Goal: Task Accomplishment & Management: Manage account settings

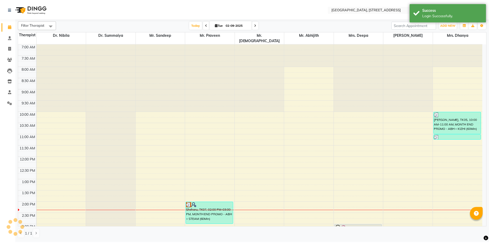
scroll to position [159, 0]
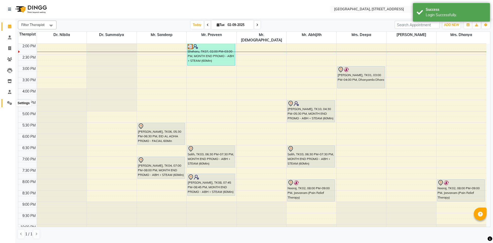
click at [12, 104] on span at bounding box center [9, 103] width 9 height 6
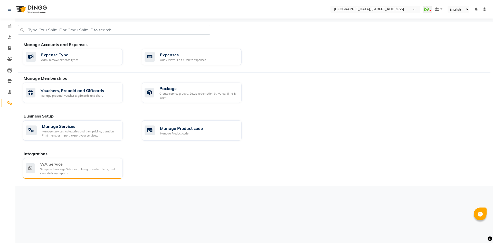
click at [77, 169] on div "Setup and manage Whatsapp Integration for alerts, and view delivery reports." at bounding box center [79, 171] width 79 height 8
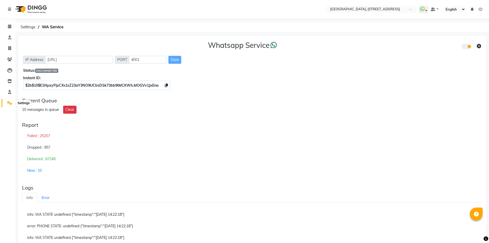
click at [8, 105] on span at bounding box center [9, 103] width 9 height 6
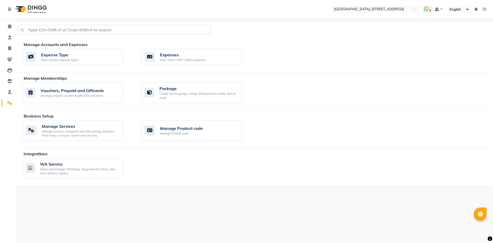
click at [8, 105] on span at bounding box center [9, 103] width 9 height 6
click at [429, 7] on icon at bounding box center [426, 8] width 5 height 5
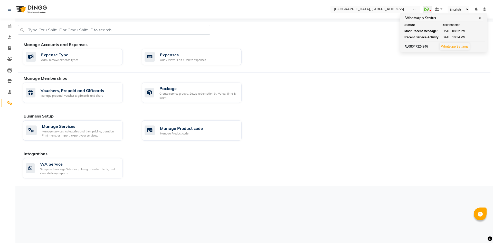
drag, startPoint x: 319, startPoint y: 11, endPoint x: 313, endPoint y: 11, distance: 5.7
click at [316, 11] on nav "Select Location × [GEOGRAPHIC_DATA] E11 WhatsApp Status ✕ Status: Disconnected …" at bounding box center [246, 9] width 493 height 19
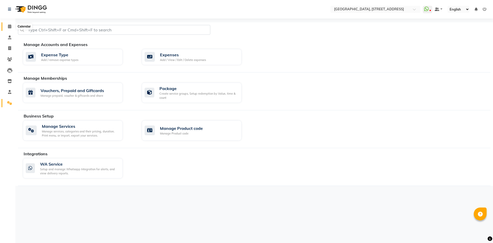
click at [8, 28] on icon at bounding box center [9, 26] width 3 height 4
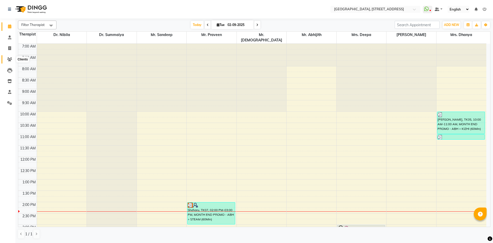
click at [7, 59] on span at bounding box center [9, 60] width 9 height 6
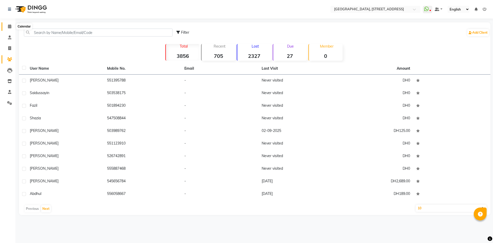
click at [11, 25] on icon at bounding box center [9, 26] width 3 height 4
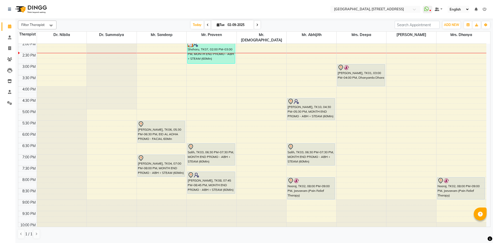
scroll to position [173, 0]
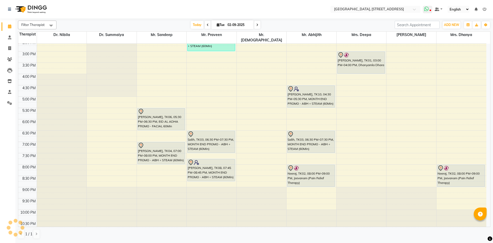
click at [428, 11] on icon at bounding box center [426, 8] width 5 height 5
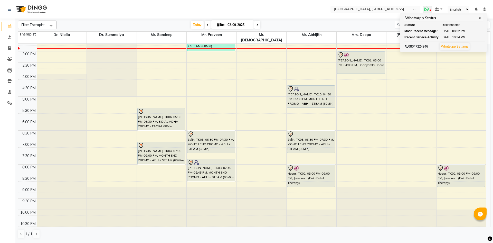
click at [430, 10] on span at bounding box center [427, 9] width 9 height 7
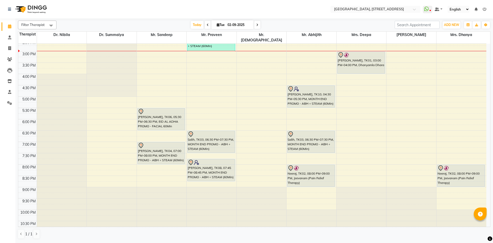
click at [256, 25] on icon at bounding box center [257, 24] width 2 height 3
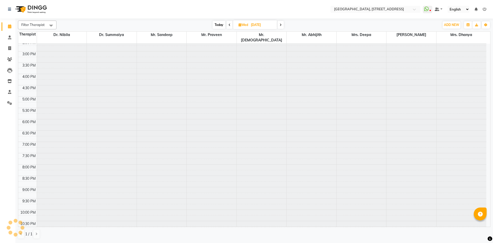
scroll to position [159, 0]
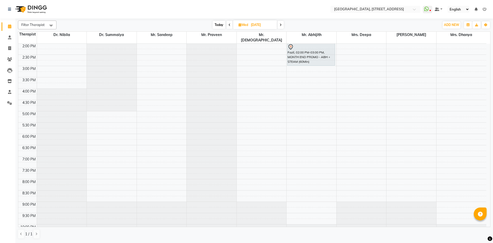
click at [228, 26] on span at bounding box center [230, 25] width 6 height 8
type input "02-09-2025"
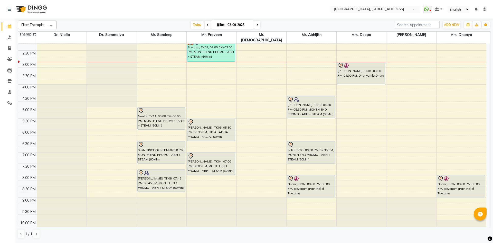
scroll to position [173, 0]
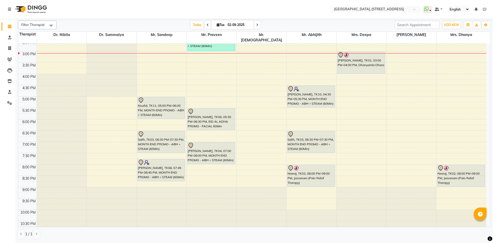
click at [257, 171] on div "7:00 AM 7:30 AM 8:00 AM 8:30 AM 9:00 AM 9:30 AM 10:00 AM 10:30 AM 11:00 AM 11:3…" at bounding box center [252, 51] width 468 height 362
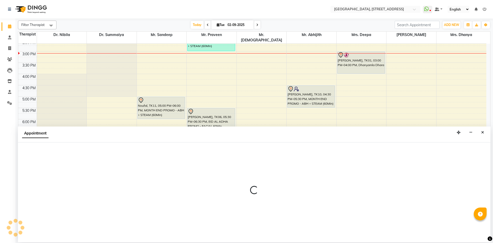
select select "33011"
select select "1230"
select select "tentative"
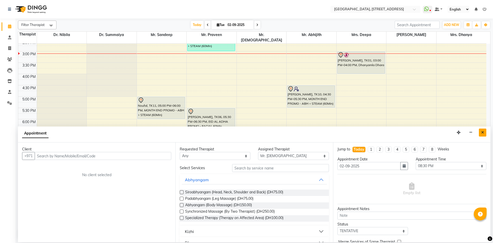
click at [483, 135] on button "Close" at bounding box center [482, 132] width 7 height 8
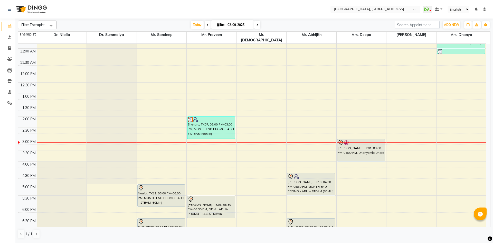
scroll to position [79, 0]
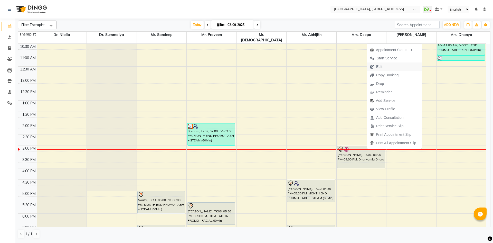
click at [388, 65] on button "Edit" at bounding box center [394, 66] width 55 height 8
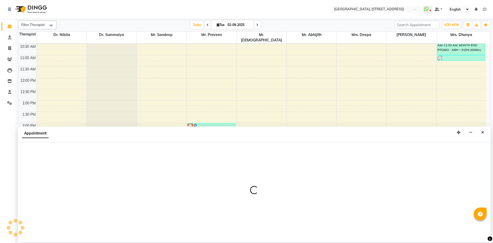
select select "tentative"
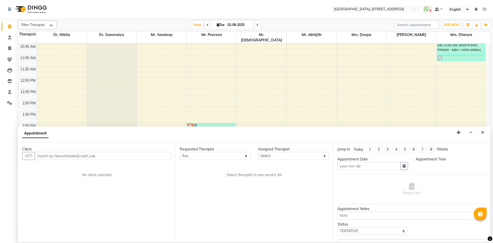
type input "02-09-2025"
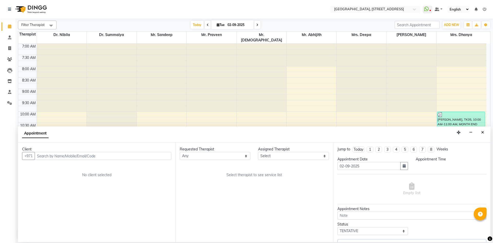
select select "27242"
select select "900"
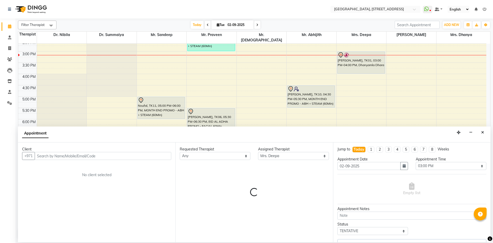
select select "1960"
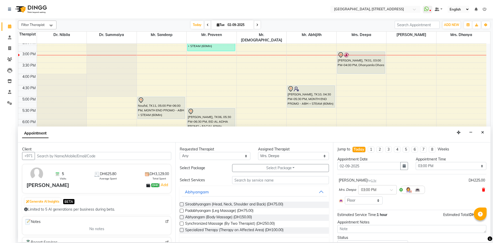
click at [482, 189] on icon at bounding box center [483, 190] width 3 height 4
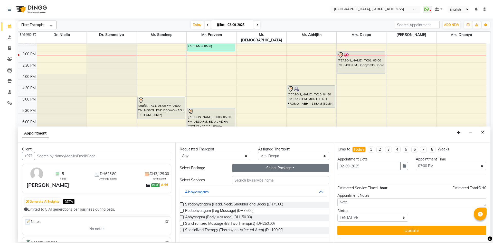
click at [282, 169] on button "Select Package Toggle Dropdown" at bounding box center [280, 168] width 97 height 8
click at [252, 177] on li "DD2+ JEE 6 +HIJ 1" at bounding box center [277, 178] width 89 height 7
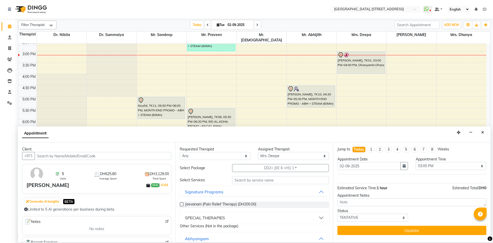
click at [320, 217] on button "SPECIAL THERAPIES" at bounding box center [254, 217] width 145 height 9
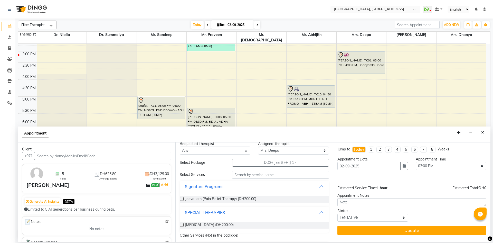
scroll to position [0, 0]
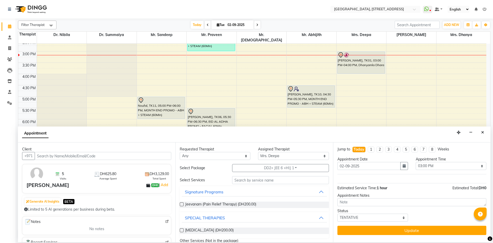
click at [181, 205] on label at bounding box center [182, 204] width 4 height 4
click at [181, 205] on input "checkbox" at bounding box center [181, 204] width 3 height 3
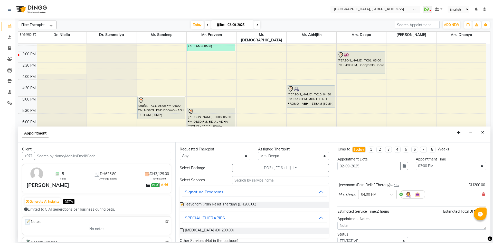
checkbox input "false"
click at [392, 193] on span at bounding box center [393, 195] width 6 height 5
click at [377, 212] on div "03:15 PM" at bounding box center [378, 213] width 38 height 10
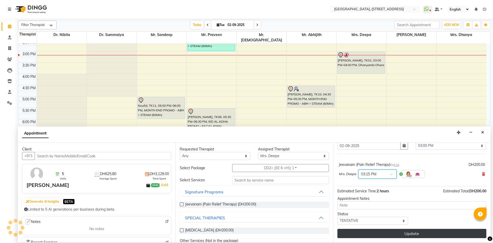
click at [372, 233] on button "Update" at bounding box center [412, 233] width 149 height 9
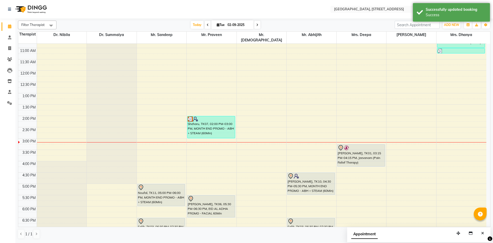
scroll to position [79, 0]
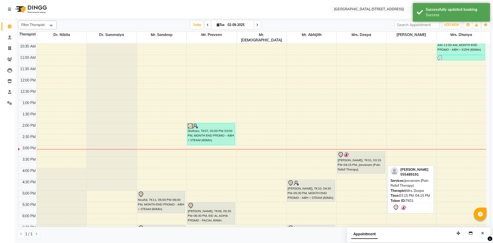
click at [361, 160] on div "[PERSON_NAME], TK01, 03:15 PM-04:15 PM, Jeevanam (Pain Relief Therapy)" at bounding box center [362, 162] width 48 height 22
select select "7"
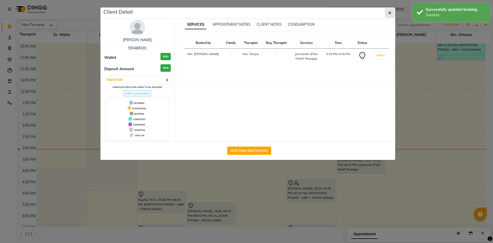
click at [387, 14] on button "button" at bounding box center [390, 13] width 10 height 10
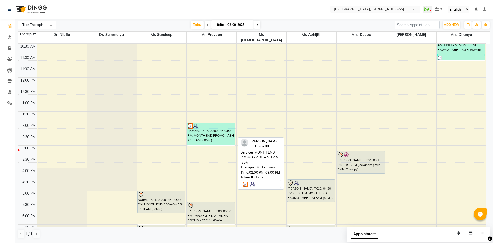
click at [216, 134] on div "Sheharu, TK07, 02:00 PM-03:00 PM, MONTH END PROMO - ABH + STEAM (60Min)" at bounding box center [212, 134] width 48 height 22
select select "3"
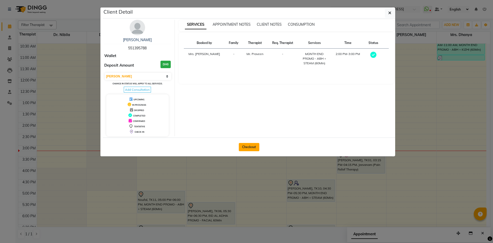
click at [248, 145] on button "Checkout" at bounding box center [249, 147] width 21 height 8
select select "service"
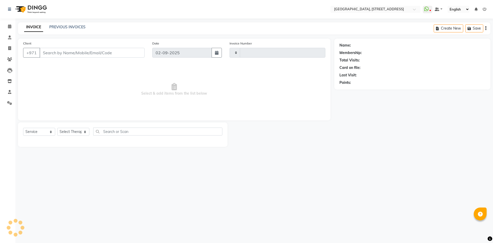
type input "2060"
select select "4538"
type input "551395788"
select select "27241"
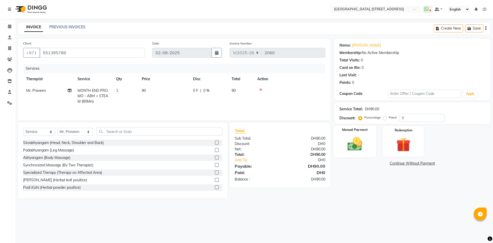
click at [352, 145] on img at bounding box center [355, 143] width 24 height 17
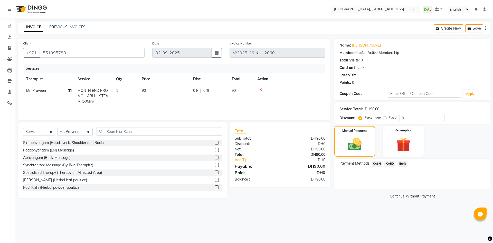
click at [374, 162] on span "CASH" at bounding box center [377, 164] width 11 height 6
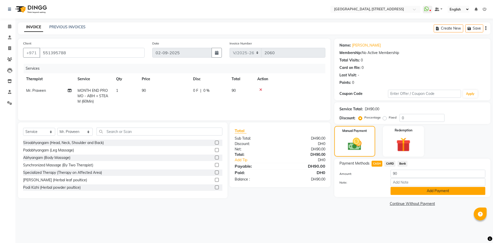
click at [405, 191] on button "Add Payment" at bounding box center [438, 191] width 95 height 8
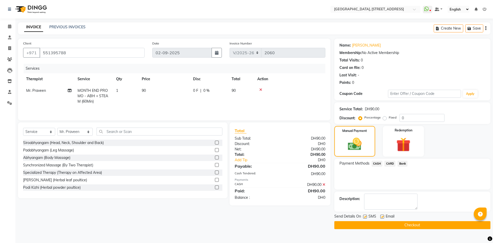
click at [418, 225] on button "Checkout" at bounding box center [413, 225] width 156 height 8
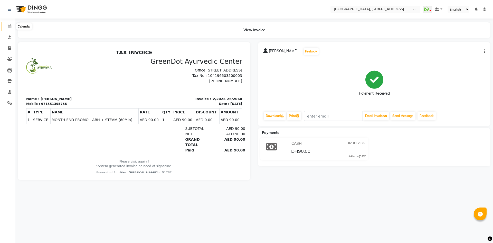
click at [9, 26] on icon at bounding box center [9, 26] width 3 height 4
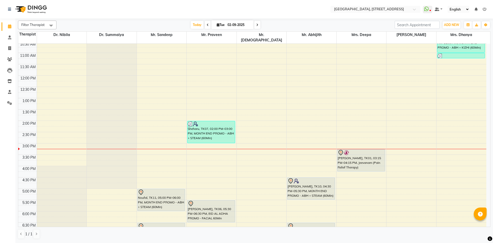
scroll to position [79, 0]
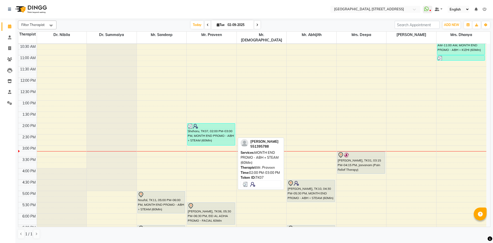
click at [200, 136] on div "Sheharu, TK07, 02:00 PM-03:00 PM, MONTH END PROMO - ABH + STEAM (60Min)" at bounding box center [212, 134] width 48 height 22
select select "3"
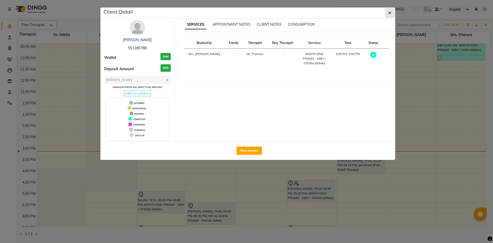
click at [392, 16] on button "button" at bounding box center [390, 13] width 10 height 10
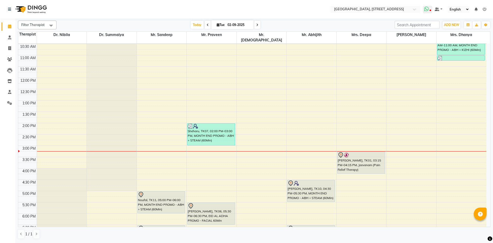
click at [428, 9] on icon at bounding box center [426, 8] width 5 height 5
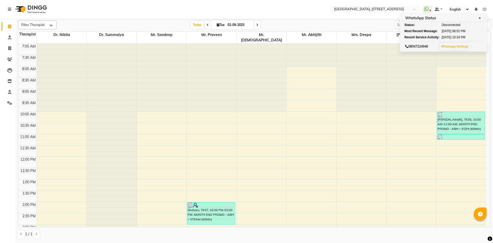
scroll to position [173, 0]
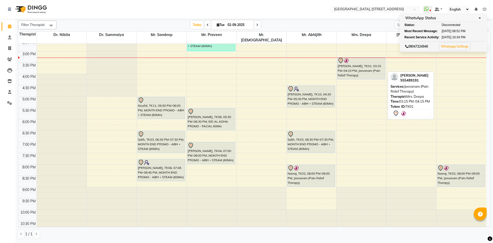
click at [367, 70] on div "[PERSON_NAME], TK01, 03:15 PM-04:15 PM, Jeevanam (Pain Relief Therapy)" at bounding box center [362, 68] width 48 height 22
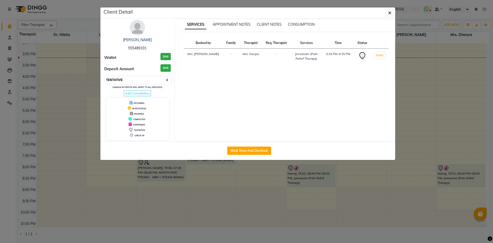
click at [163, 79] on select "Select IN SERVICE CONFIRMED TENTATIVE CHECK IN MARK DONE DROPPED UPCOMING" at bounding box center [138, 79] width 67 height 7
select select "3"
click at [105, 76] on select "Select IN SERVICE CONFIRMED TENTATIVE CHECK IN MARK DONE DROPPED UPCOMING" at bounding box center [138, 79] width 67 height 7
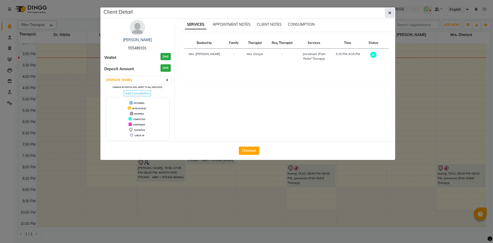
click at [390, 16] on button "button" at bounding box center [390, 13] width 10 height 10
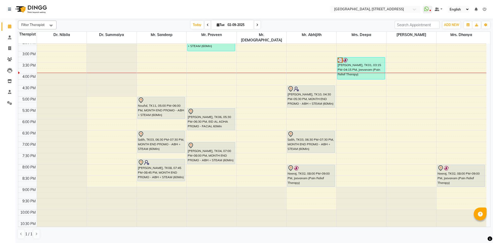
click at [259, 26] on span at bounding box center [257, 25] width 6 height 8
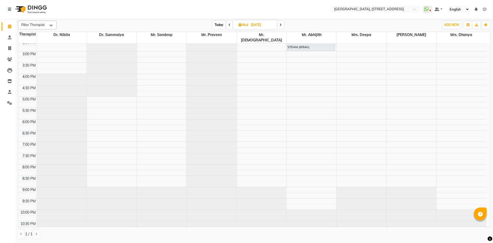
scroll to position [0, 0]
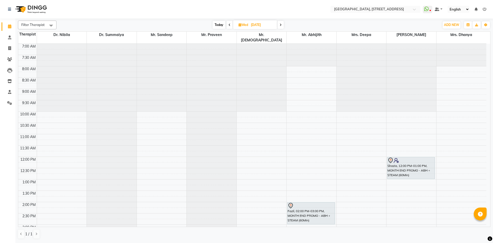
click at [230, 25] on icon at bounding box center [230, 24] width 2 height 3
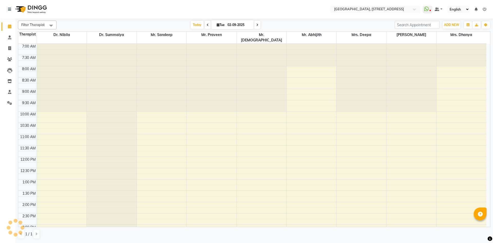
scroll to position [173, 0]
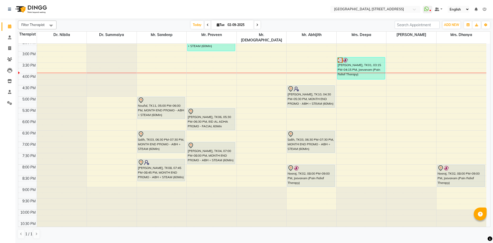
click at [257, 26] on span at bounding box center [257, 25] width 6 height 8
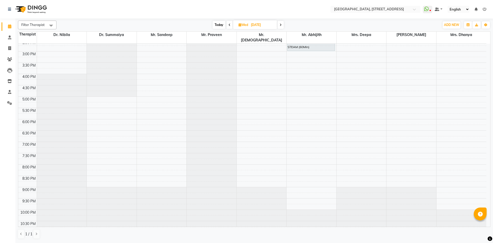
click at [218, 26] on span "Today" at bounding box center [219, 25] width 13 height 8
type input "02-09-2025"
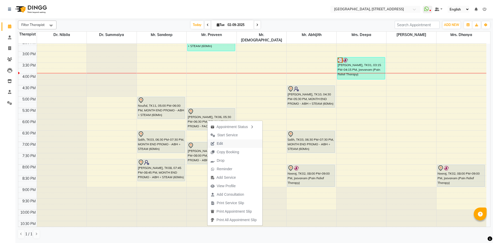
click at [232, 145] on button "Edit" at bounding box center [235, 143] width 55 height 8
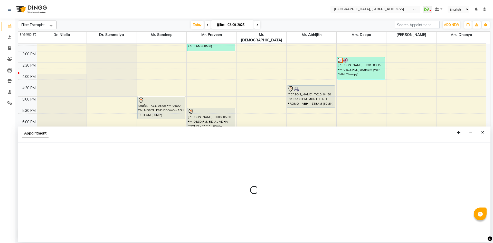
select select "tentative"
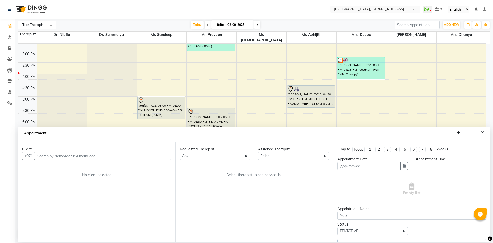
type input "02-09-2025"
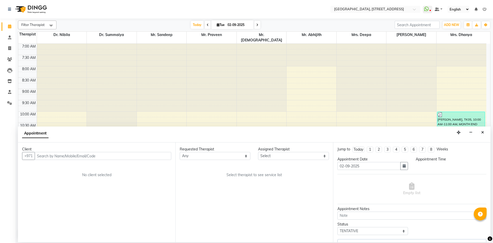
select select "27241"
select select "1050"
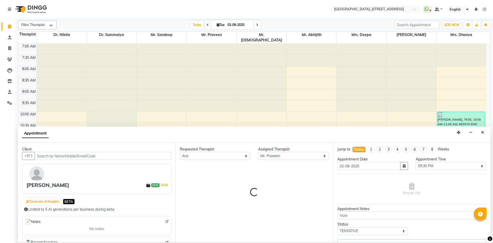
scroll to position [173, 0]
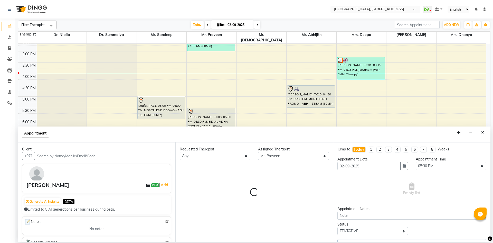
select select "1960"
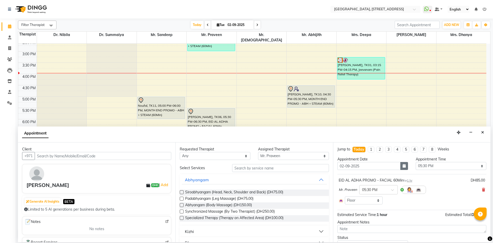
click at [403, 164] on icon "button" at bounding box center [404, 166] width 3 height 4
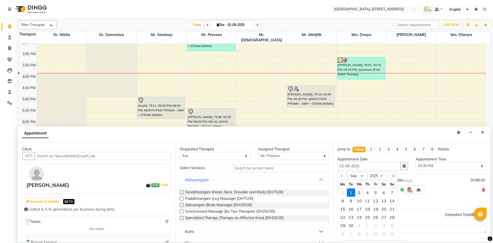
click at [358, 192] on div "3" at bounding box center [359, 192] width 8 height 8
type input "[DATE]"
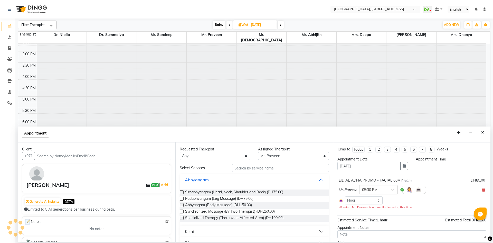
select select "1050"
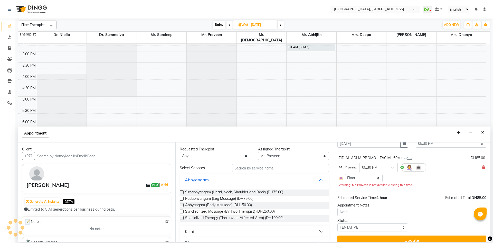
scroll to position [29, 0]
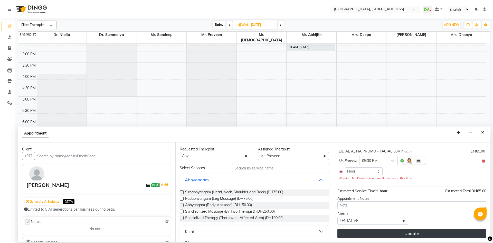
click at [399, 235] on button "Update" at bounding box center [412, 233] width 149 height 9
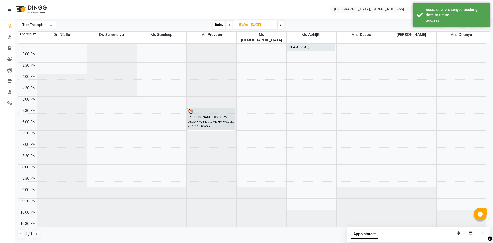
click at [221, 22] on span "Today" at bounding box center [219, 25] width 13 height 8
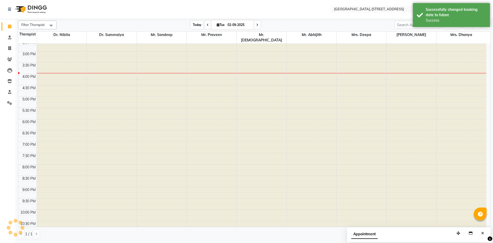
scroll to position [173, 0]
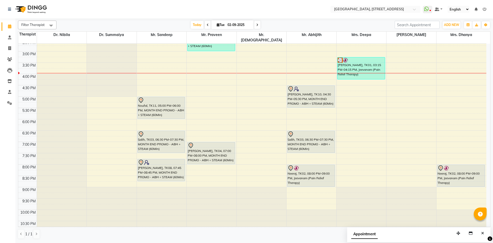
click at [206, 27] on span at bounding box center [208, 25] width 6 height 8
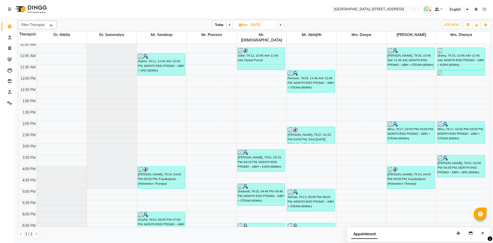
scroll to position [79, 0]
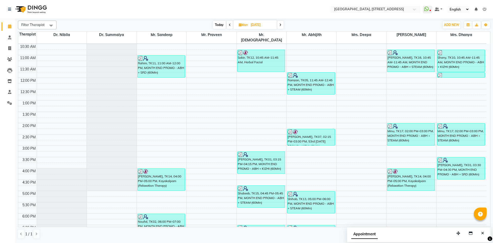
click at [280, 27] on span at bounding box center [281, 25] width 6 height 8
type input "02-09-2025"
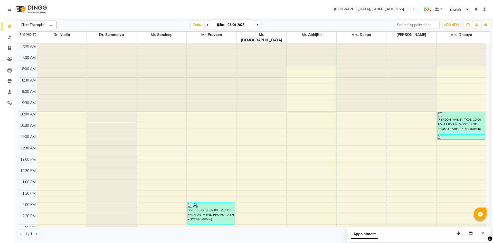
scroll to position [173, 0]
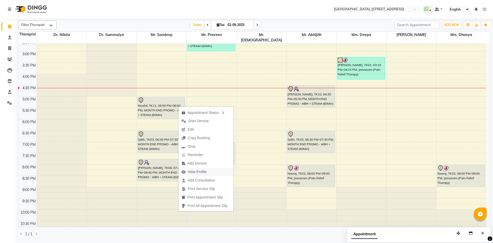
click at [203, 174] on span "View Profile" at bounding box center [197, 171] width 19 height 5
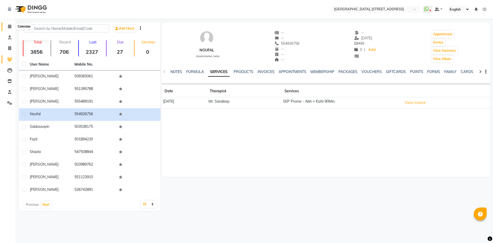
click at [9, 27] on icon at bounding box center [9, 26] width 3 height 4
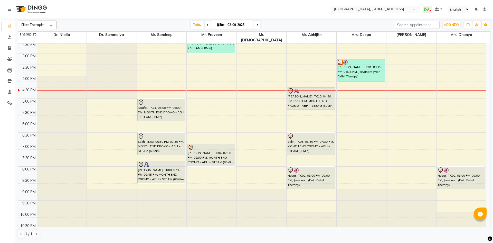
scroll to position [173, 0]
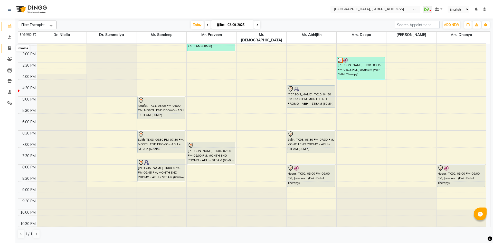
click at [11, 50] on span at bounding box center [9, 48] width 9 height 6
select select "4538"
select select "service"
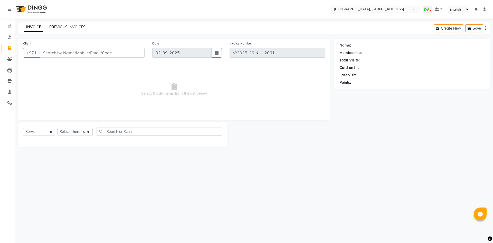
click at [62, 25] on link "PREVIOUS INVOICES" at bounding box center [67, 27] width 36 height 5
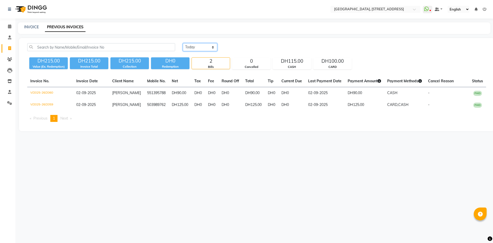
click at [201, 50] on select "[DATE] [DATE] Custom Range" at bounding box center [200, 47] width 34 height 8
select select "range"
click at [183, 43] on select "[DATE] [DATE] Custom Range" at bounding box center [200, 47] width 34 height 8
click at [249, 50] on input "02-09-2025" at bounding box center [242, 47] width 36 height 7
select select "9"
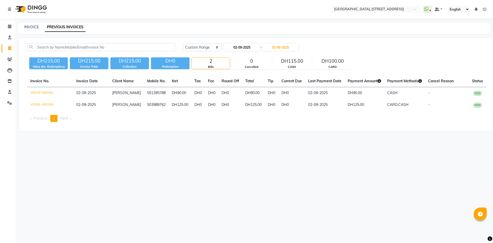
select select "2025"
click at [230, 73] on div "1" at bounding box center [229, 73] width 8 height 8
type input "[DATE]"
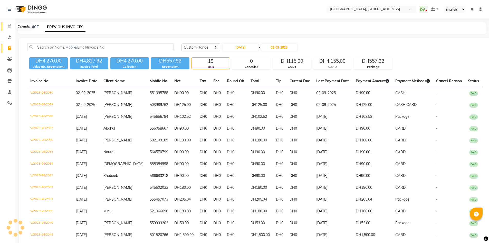
click at [7, 26] on span at bounding box center [9, 27] width 9 height 6
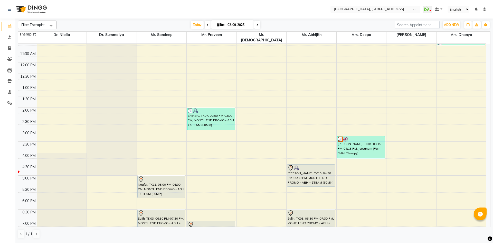
scroll to position [173, 0]
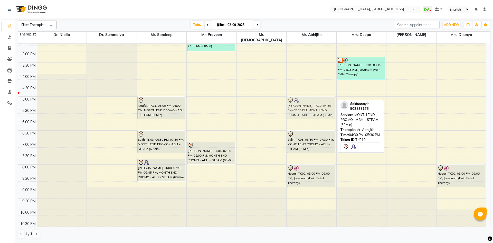
drag, startPoint x: 306, startPoint y: 83, endPoint x: 308, endPoint y: 92, distance: 9.2
click at [308, 92] on div "[GEOGRAPHIC_DATA], TK10, 04:30 PM-05:30 PM, MONTH END PROMO - ABH + STEAM (60Mi…" at bounding box center [312, 51] width 50 height 362
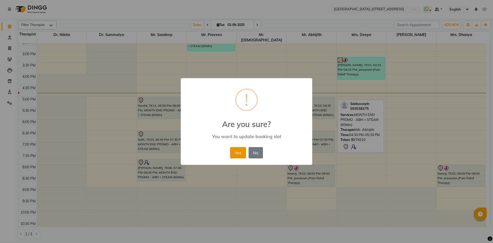
click at [238, 152] on button "Yes" at bounding box center [238, 152] width 16 height 11
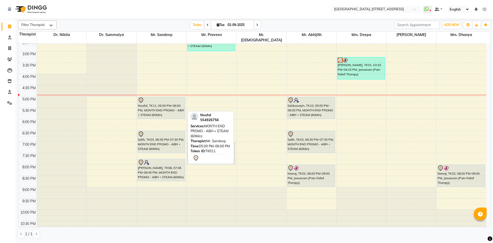
click at [172, 106] on div "Noufal, TK11, 05:00 PM-06:00 PM, MONTH END PROMO - ABH + STEAM (60Min)" at bounding box center [162, 108] width 48 height 22
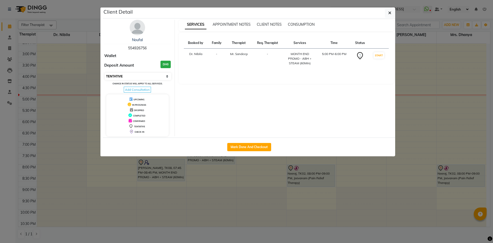
click at [157, 76] on select "Select IN SERVICE CONFIRMED TENTATIVE CHECK IN MARK DONE DROPPED UPCOMING" at bounding box center [138, 76] width 67 height 7
select select "3"
click at [105, 73] on select "Select IN SERVICE CONFIRMED TENTATIVE CHECK IN MARK DONE DROPPED UPCOMING" at bounding box center [138, 76] width 67 height 7
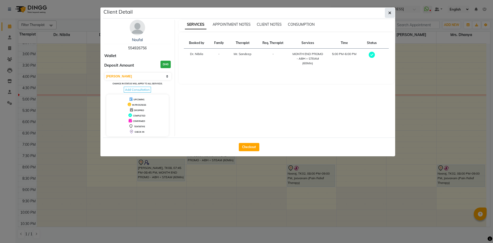
click at [386, 13] on button "button" at bounding box center [390, 13] width 10 height 10
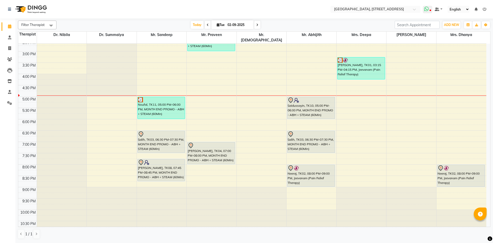
click at [429, 10] on icon at bounding box center [426, 8] width 5 height 5
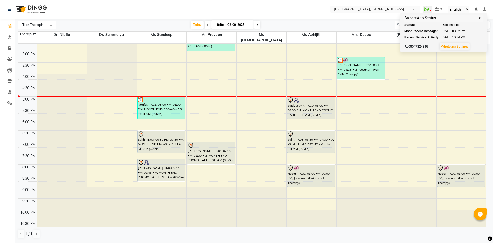
click at [218, 23] on icon at bounding box center [218, 24] width 3 height 3
select select "9"
select select "2025"
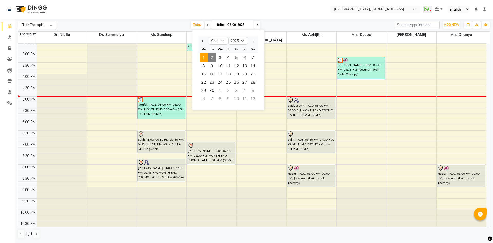
click at [204, 56] on span "1" at bounding box center [204, 57] width 8 height 8
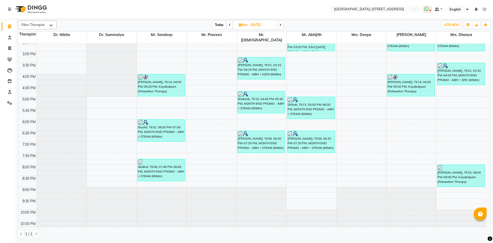
click at [221, 26] on span "Today" at bounding box center [219, 25] width 13 height 8
type input "02-09-2025"
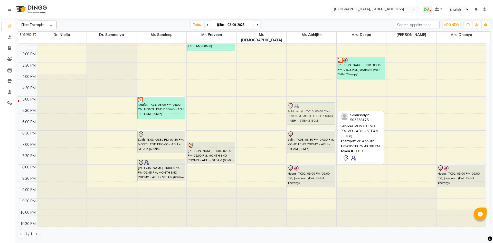
drag, startPoint x: 309, startPoint y: 104, endPoint x: 311, endPoint y: 106, distance: 3.7
click at [311, 106] on div "[GEOGRAPHIC_DATA], TK10, 05:00 PM-06:00 PM, MONTH END PROMO - ABH + STEAM (60Mi…" at bounding box center [312, 51] width 50 height 362
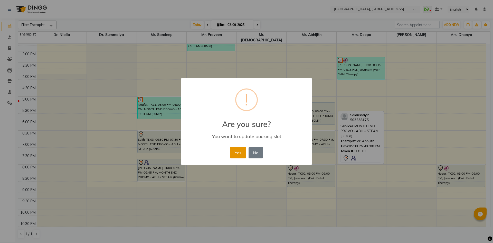
click at [234, 151] on button "Yes" at bounding box center [238, 152] width 16 height 11
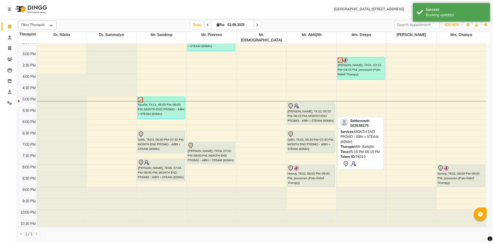
click at [305, 106] on div "[PERSON_NAME], TK10, 05:15 PM-06:15 PM, MONTH END PROMO - ABH + STEAM (60Min)" at bounding box center [312, 114] width 48 height 22
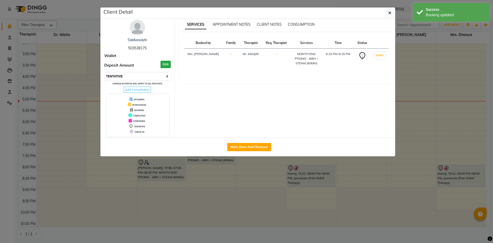
click at [169, 77] on select "Select IN SERVICE CONFIRMED TENTATIVE CHECK IN MARK DONE DROPPED UPCOMING" at bounding box center [138, 76] width 67 height 7
select select "3"
click at [105, 73] on select "Select IN SERVICE CONFIRMED TENTATIVE CHECK IN MARK DONE DROPPED UPCOMING" at bounding box center [138, 76] width 67 height 7
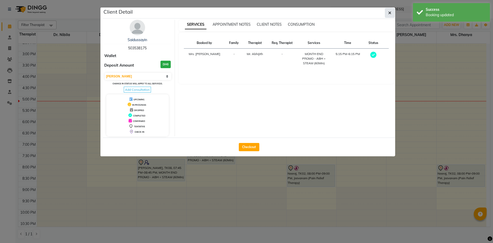
click at [392, 13] on button "button" at bounding box center [390, 13] width 10 height 10
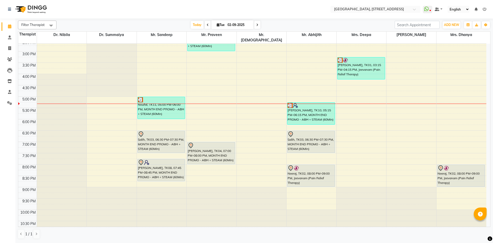
click at [256, 23] on icon at bounding box center [257, 24] width 2 height 3
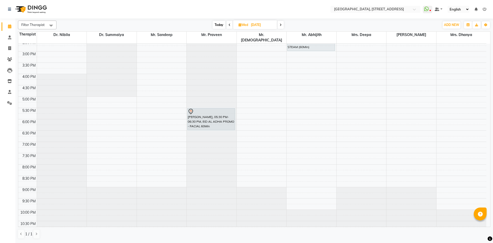
click at [230, 25] on span at bounding box center [230, 25] width 6 height 8
type input "02-09-2025"
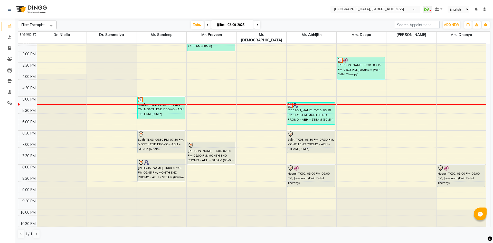
click at [196, 103] on div "7:00 AM 7:30 AM 8:00 AM 8:30 AM 9:00 AM 9:30 AM 10:00 AM 10:30 AM 11:00 AM 11:3…" at bounding box center [252, 51] width 468 height 362
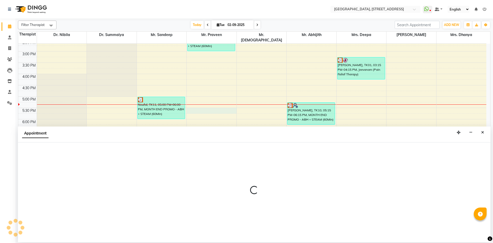
select select "27241"
select select "1050"
select select "tentative"
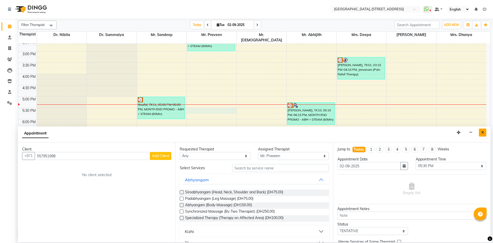
type input "557951998"
click at [481, 133] on button "Close" at bounding box center [482, 132] width 7 height 8
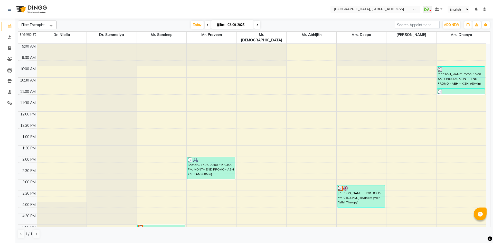
scroll to position [0, 0]
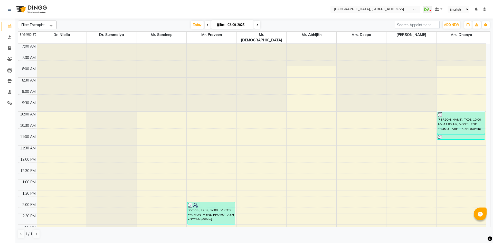
click at [259, 26] on span at bounding box center [257, 25] width 6 height 8
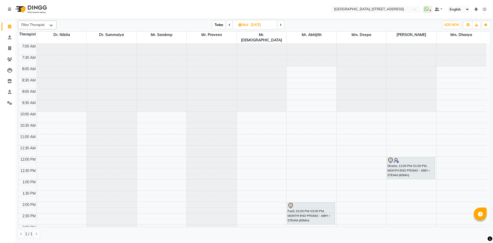
scroll to position [94, 0]
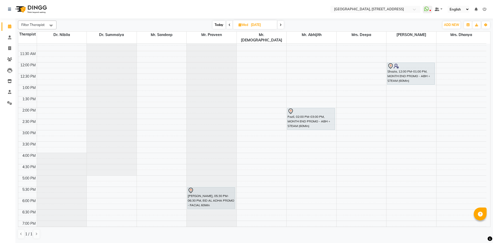
click at [283, 25] on span at bounding box center [281, 25] width 6 height 8
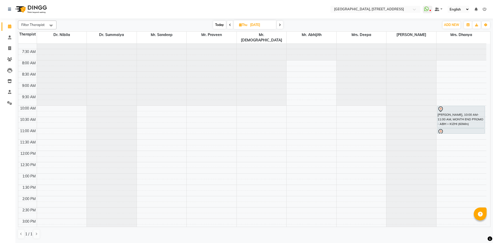
scroll to position [0, 0]
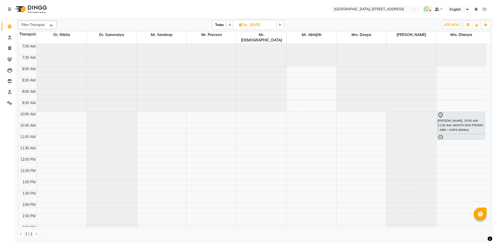
click at [279, 27] on span at bounding box center [280, 25] width 6 height 8
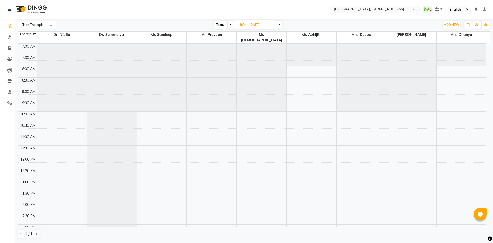
scroll to position [94, 0]
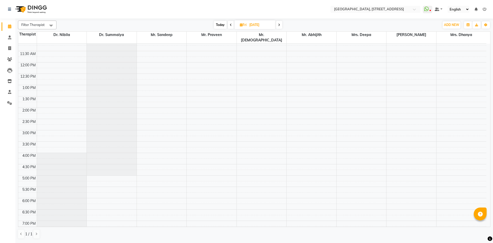
click at [281, 25] on span at bounding box center [279, 25] width 6 height 8
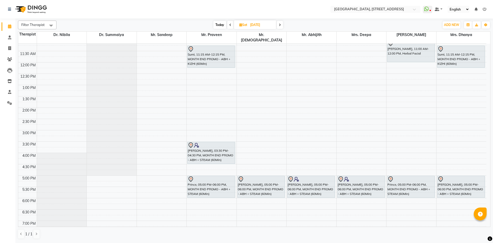
click at [282, 25] on span at bounding box center [280, 25] width 6 height 8
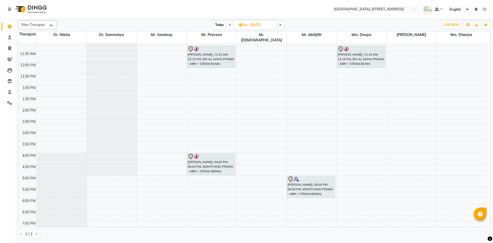
scroll to position [0, 0]
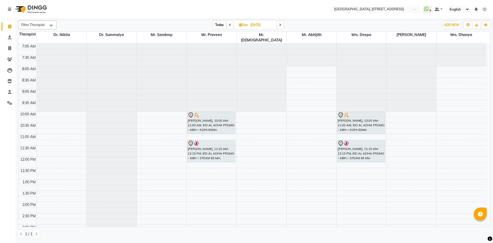
click at [280, 26] on icon at bounding box center [280, 24] width 2 height 3
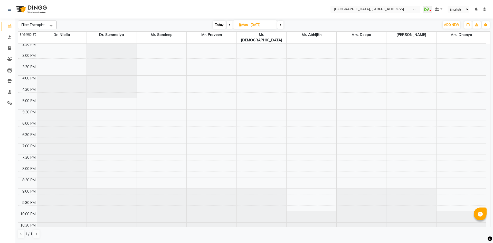
scroll to position [173, 0]
click at [221, 19] on div "Filter Therapist Select All Dr. Nibila Dr. Summaiya Mr. Sandeep Mr. Praveen Mr.…" at bounding box center [254, 130] width 473 height 222
click at [218, 29] on div "Filter Therapist Select All Dr. Nibila Dr. Summaiya Mr. Sandeep Mr. Praveen Mr.…" at bounding box center [254, 25] width 473 height 9
click at [222, 26] on span "Today" at bounding box center [219, 25] width 13 height 8
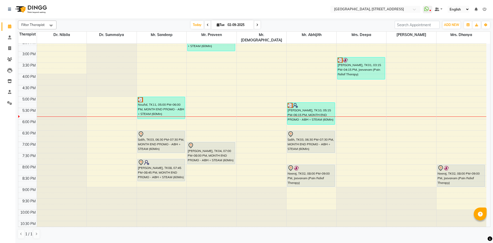
click at [258, 23] on span at bounding box center [257, 25] width 6 height 8
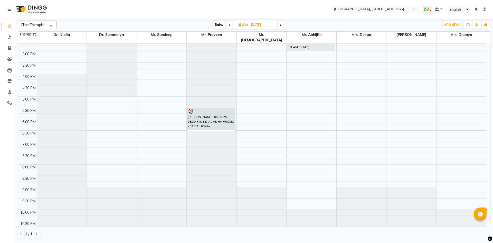
drag, startPoint x: 215, startPoint y: 24, endPoint x: 224, endPoint y: 26, distance: 8.7
click at [218, 25] on span "Today" at bounding box center [219, 25] width 13 height 8
type input "02-09-2025"
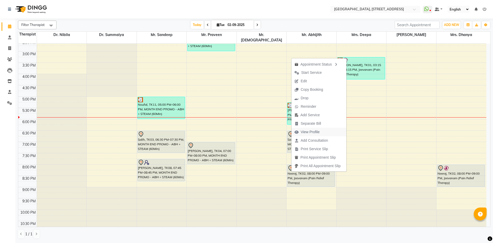
click at [317, 134] on span "View Profile" at bounding box center [310, 131] width 19 height 5
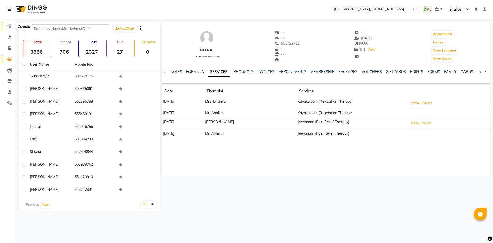
click at [7, 25] on span at bounding box center [9, 27] width 9 height 6
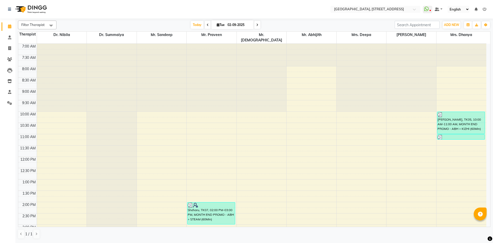
click at [259, 29] on span at bounding box center [257, 25] width 6 height 8
type input "[DATE]"
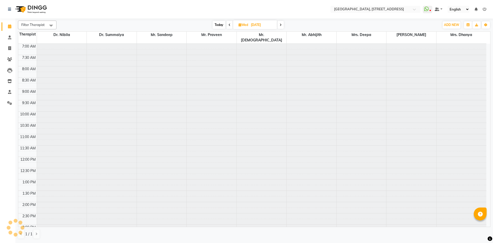
scroll to position [173, 0]
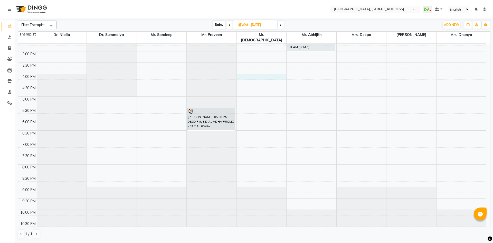
click at [253, 71] on div "7:00 AM 7:30 AM 8:00 AM 8:30 AM 9:00 AM 9:30 AM 10:00 AM 10:30 AM 11:00 AM 11:3…" at bounding box center [252, 51] width 468 height 362
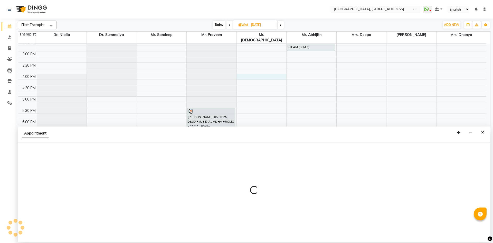
select select "33011"
select select "960"
select select "tentative"
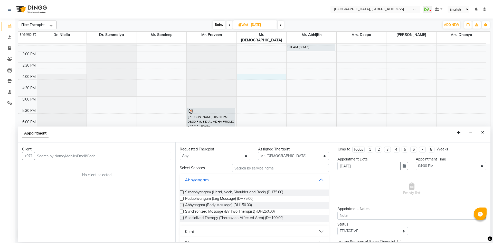
click at [105, 156] on input "text" at bounding box center [103, 156] width 137 height 8
type input "545950266"
click at [169, 158] on span "Add Client" at bounding box center [160, 155] width 17 height 5
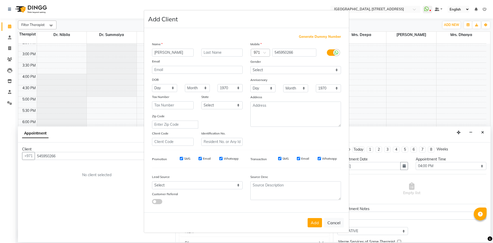
type input "[PERSON_NAME]"
click at [296, 67] on select "Select [DEMOGRAPHIC_DATA] [DEMOGRAPHIC_DATA] Other Prefer Not To Say" at bounding box center [296, 70] width 91 height 8
select select "[DEMOGRAPHIC_DATA]"
click at [251, 66] on select "Select [DEMOGRAPHIC_DATA] [DEMOGRAPHIC_DATA] Other Prefer Not To Say" at bounding box center [296, 70] width 91 height 8
click at [314, 218] on button "Add" at bounding box center [315, 222] width 14 height 9
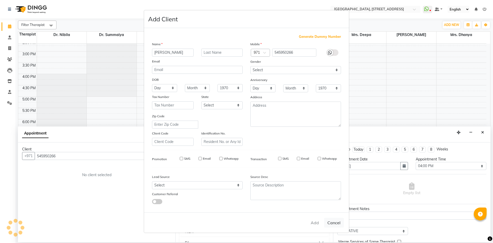
select select
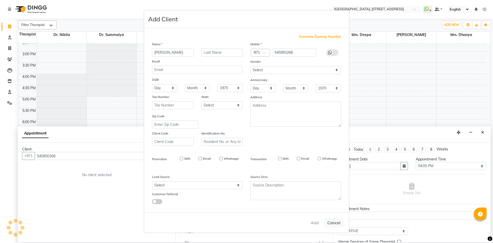
select select
checkbox input "false"
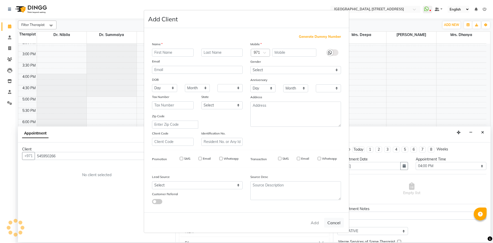
checkbox input "false"
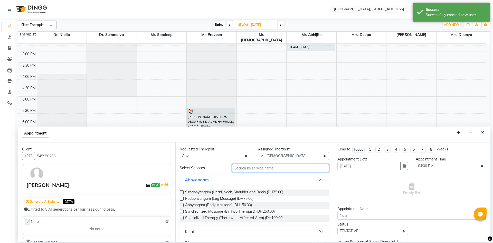
click at [287, 169] on input "text" at bounding box center [280, 168] width 97 height 8
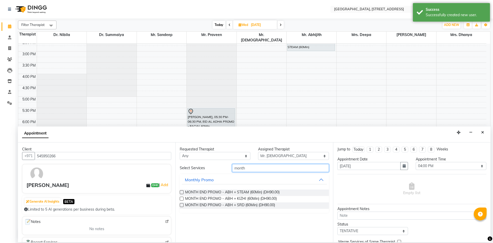
type input "month"
click at [182, 191] on label at bounding box center [182, 192] width 4 height 4
click at [182, 191] on input "checkbox" at bounding box center [181, 192] width 3 height 3
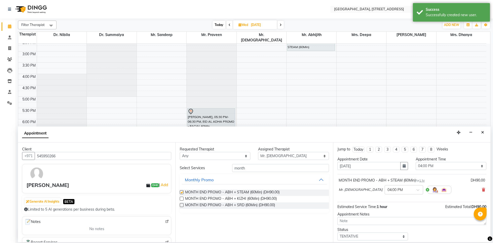
checkbox input "false"
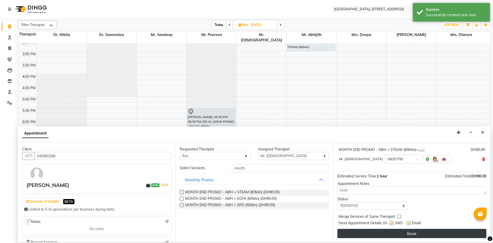
click at [399, 233] on button "Book" at bounding box center [412, 233] width 149 height 9
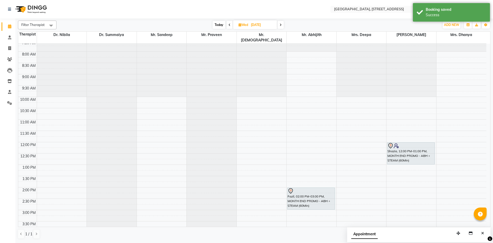
scroll to position [0, 0]
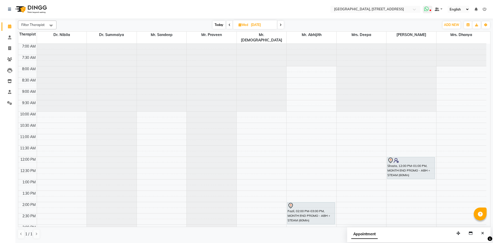
click at [426, 6] on span at bounding box center [427, 9] width 9 height 7
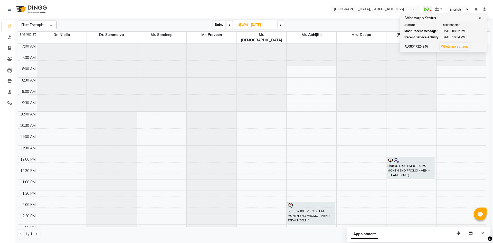
click at [218, 22] on span "Today" at bounding box center [219, 25] width 13 height 8
type input "02-09-2025"
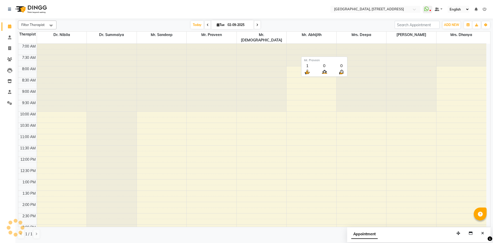
scroll to position [173, 0]
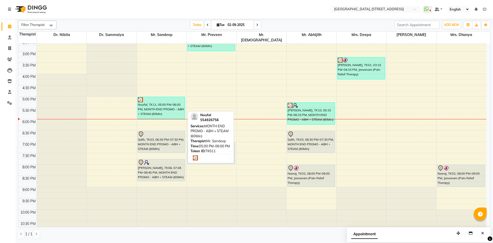
click at [171, 110] on div "Noufal, TK11, 05:00 PM-06:00 PM, MONTH END PROMO - ABH + STEAM (60Min)" at bounding box center [162, 108] width 48 height 22
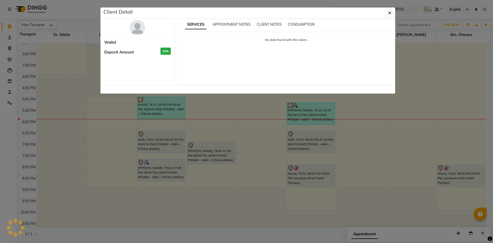
select select "3"
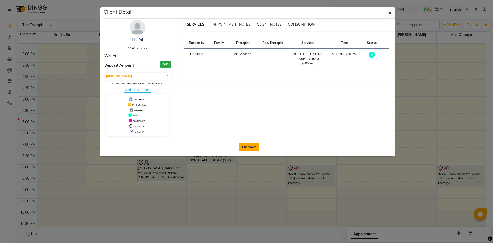
click at [248, 144] on button "Checkout" at bounding box center [249, 147] width 21 height 8
select select "4538"
select select "service"
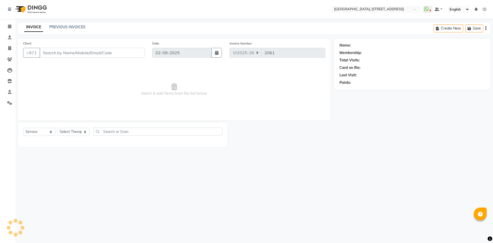
type input "554926756"
select select "27240"
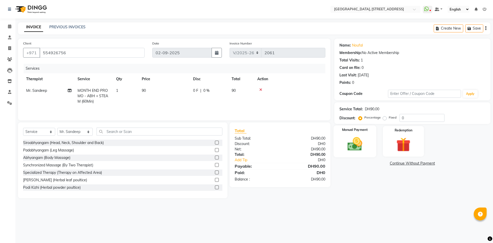
click at [361, 137] on img at bounding box center [355, 143] width 24 height 17
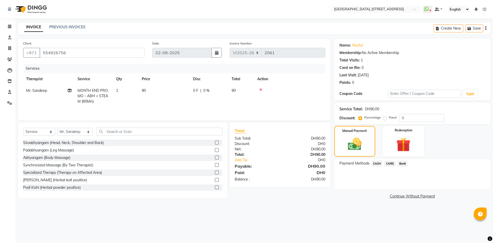
click at [379, 161] on span "CASH" at bounding box center [377, 164] width 11 height 6
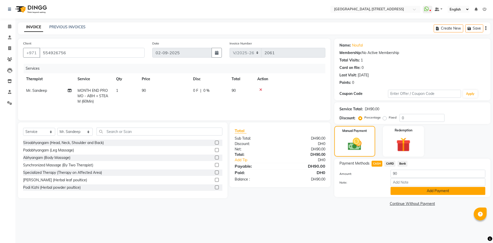
click at [435, 191] on button "Add Payment" at bounding box center [438, 191] width 95 height 8
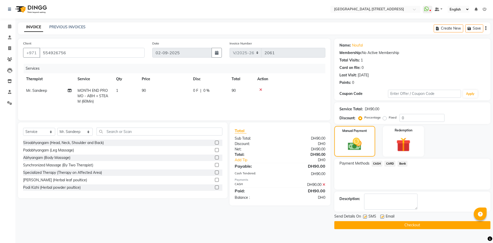
click at [436, 225] on button "Checkout" at bounding box center [413, 225] width 156 height 8
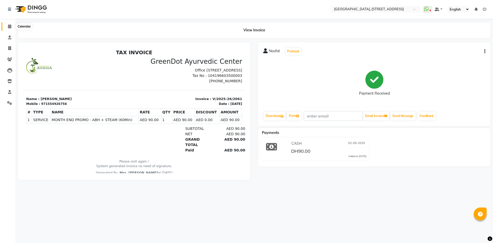
drag, startPoint x: 9, startPoint y: 28, endPoint x: 14, endPoint y: 31, distance: 6.7
click at [9, 28] on icon at bounding box center [9, 26] width 3 height 4
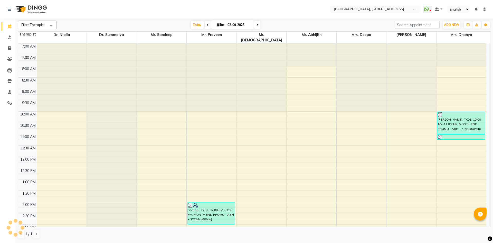
scroll to position [173, 0]
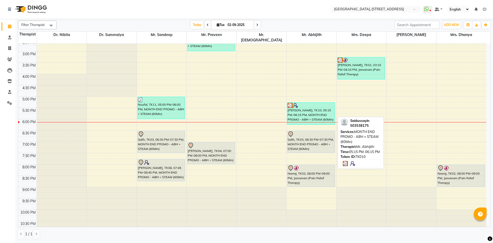
click at [302, 107] on div "[PERSON_NAME], TK10, 05:15 PM-06:15 PM, MONTH END PROMO - ABH + STEAM (60Min)" at bounding box center [312, 114] width 48 height 22
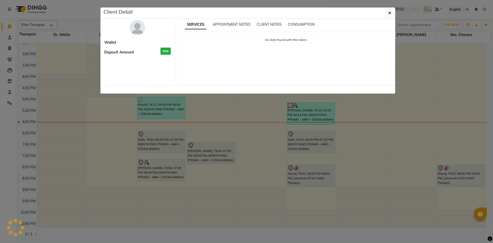
select select "3"
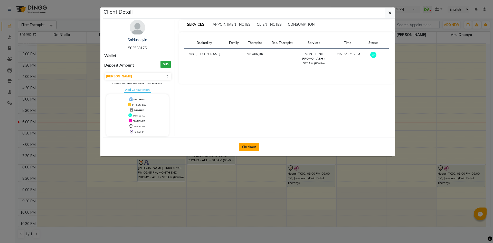
click at [244, 145] on button "Checkout" at bounding box center [249, 147] width 21 height 8
select select "service"
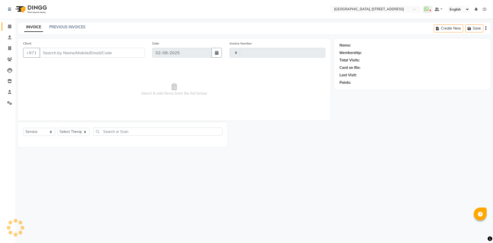
type input "2062"
select select "4538"
type input "503538175"
select select "65324"
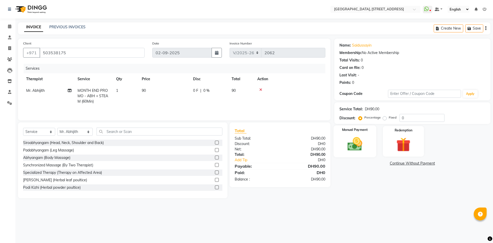
click at [372, 145] on div "Manual Payment" at bounding box center [355, 141] width 43 height 32
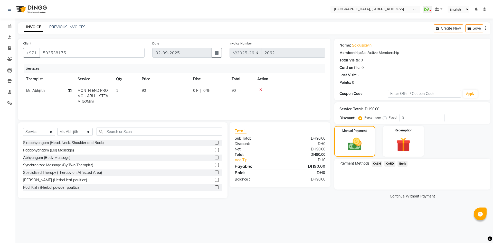
click at [394, 164] on span "CARD" at bounding box center [390, 164] width 11 height 6
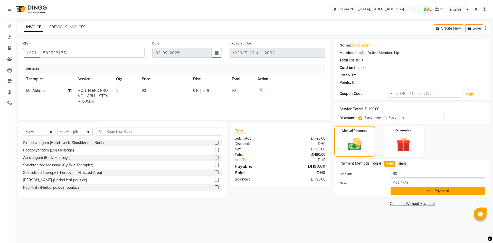
click at [408, 193] on button "Add Payment" at bounding box center [438, 191] width 95 height 8
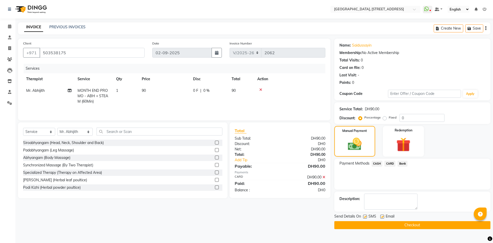
click at [415, 228] on button "Checkout" at bounding box center [413, 225] width 156 height 8
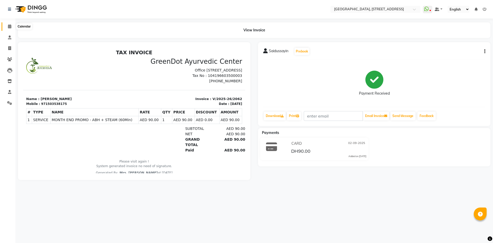
click at [7, 26] on span at bounding box center [9, 27] width 9 height 6
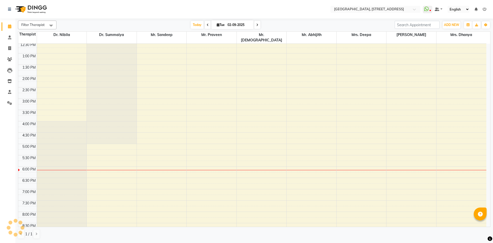
scroll to position [173, 0]
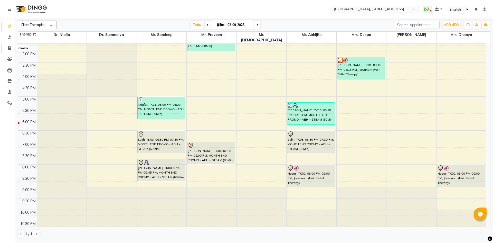
click at [12, 47] on span at bounding box center [9, 48] width 9 height 6
select select "service"
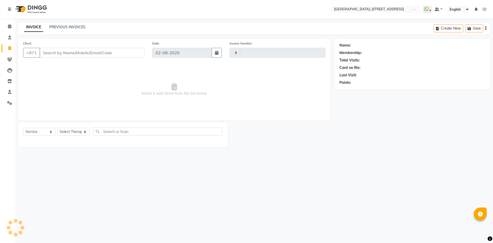
type input "2063"
select select "4538"
click at [56, 25] on link "PREVIOUS INVOICES" at bounding box center [67, 27] width 36 height 5
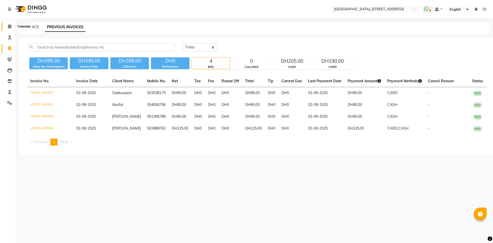
click at [9, 25] on icon at bounding box center [9, 26] width 3 height 4
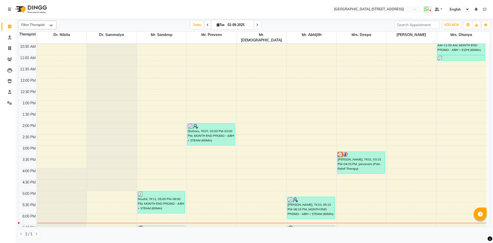
scroll to position [173, 0]
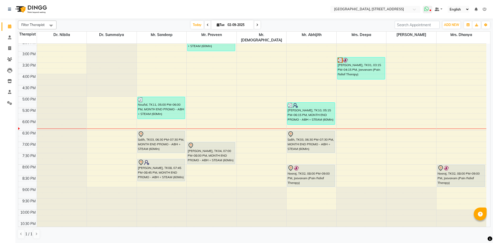
click at [426, 9] on icon at bounding box center [426, 8] width 5 height 5
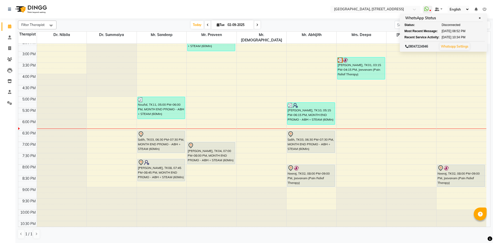
click at [257, 23] on icon at bounding box center [257, 24] width 2 height 3
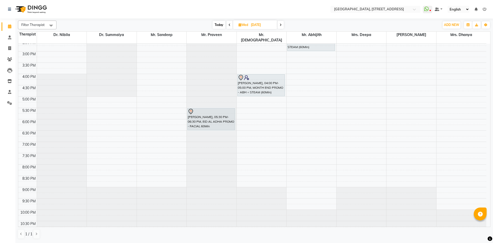
scroll to position [0, 0]
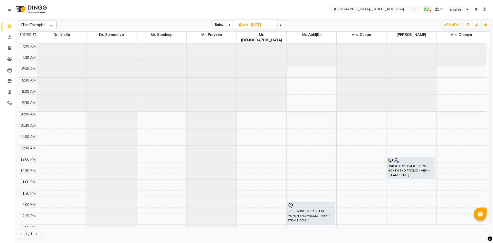
click at [219, 25] on span "Today" at bounding box center [219, 25] width 13 height 8
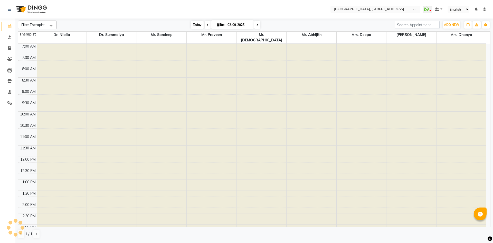
scroll to position [173, 0]
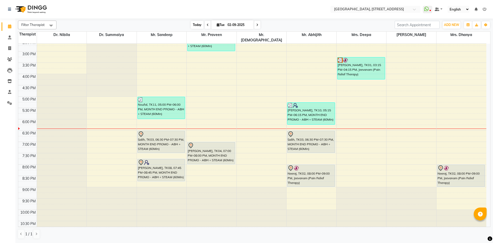
click at [195, 27] on span "Today" at bounding box center [197, 25] width 13 height 8
click at [255, 23] on span at bounding box center [257, 25] width 6 height 8
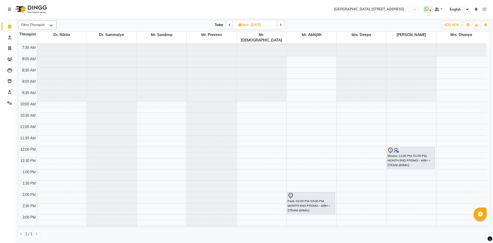
scroll to position [0, 0]
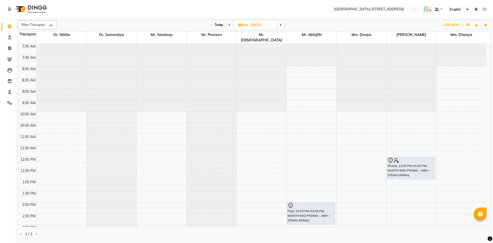
click at [221, 25] on span "Today" at bounding box center [219, 25] width 13 height 8
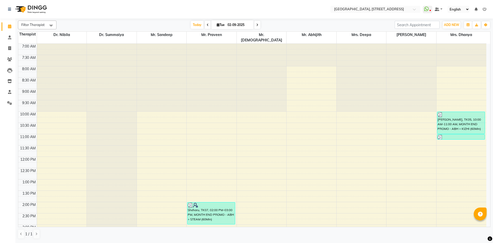
click at [258, 24] on span at bounding box center [257, 25] width 6 height 8
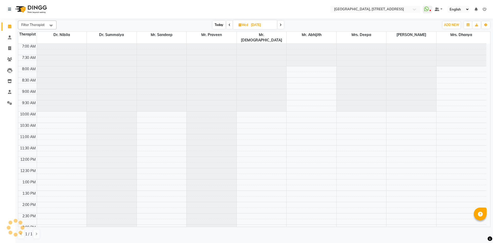
scroll to position [173, 0]
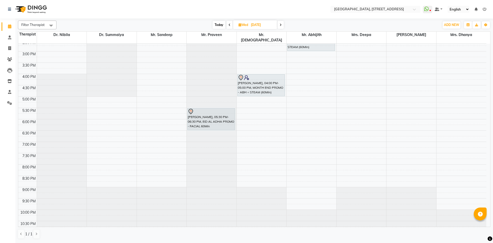
click at [215, 24] on span "Today" at bounding box center [219, 25] width 13 height 8
type input "02-09-2025"
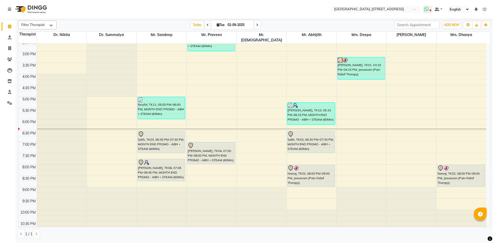
click at [427, 11] on icon at bounding box center [426, 8] width 5 height 5
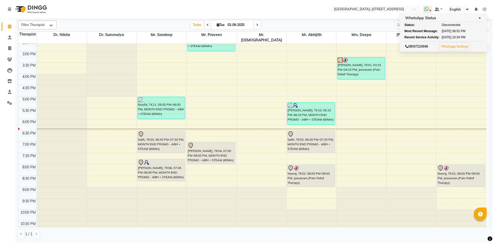
click at [363, 128] on div "7:00 AM 7:30 AM 8:00 AM 8:30 AM 9:00 AM 9:30 AM 10:00 AM 10:30 AM 11:00 AM 11:3…" at bounding box center [252, 51] width 468 height 362
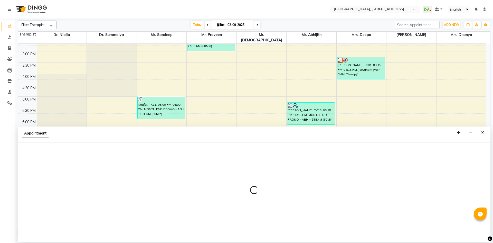
select select "27242"
select select "tentative"
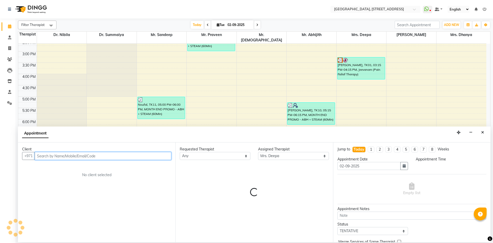
select select "1110"
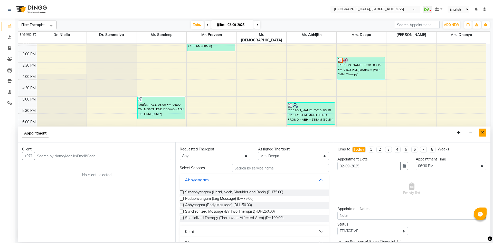
click at [483, 134] on icon "Close" at bounding box center [483, 133] width 3 height 4
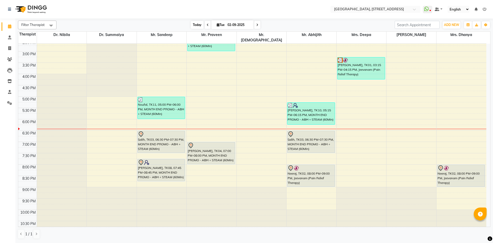
click at [194, 26] on span "Today" at bounding box center [197, 25] width 13 height 8
click at [258, 25] on span at bounding box center [257, 25] width 6 height 8
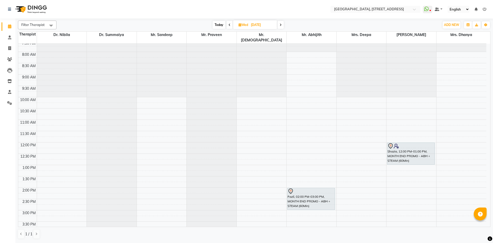
scroll to position [0, 0]
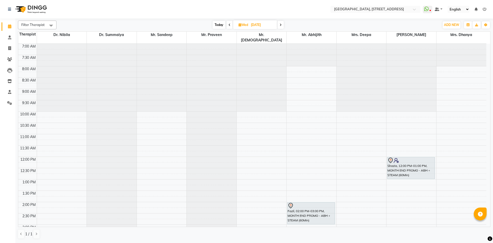
click at [218, 26] on span "Today" at bounding box center [219, 25] width 13 height 8
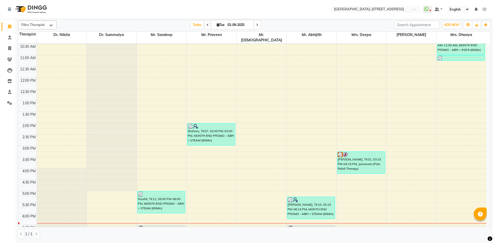
scroll to position [173, 0]
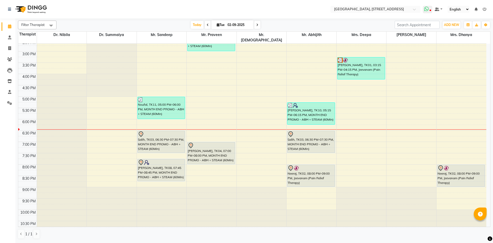
click at [428, 10] on icon at bounding box center [426, 8] width 5 height 5
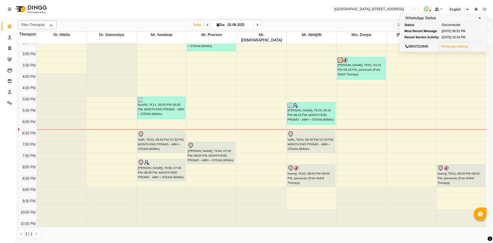
click at [258, 25] on span at bounding box center [257, 25] width 6 height 8
type input "[DATE]"
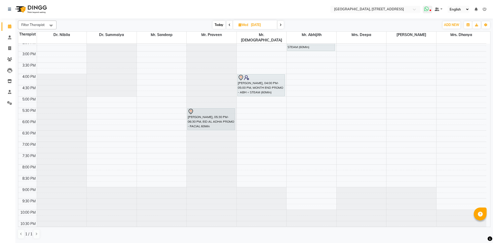
click at [431, 9] on span at bounding box center [427, 9] width 9 height 7
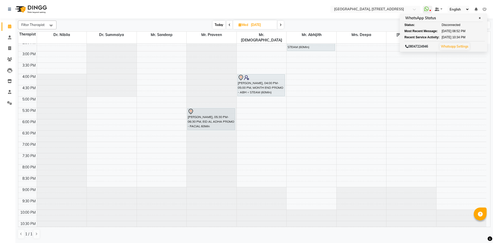
scroll to position [0, 0]
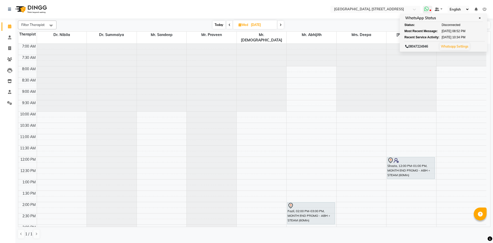
click at [426, 9] on icon at bounding box center [426, 8] width 5 height 5
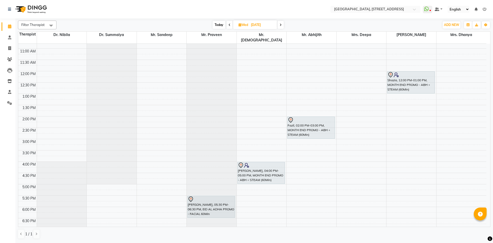
scroll to position [79, 0]
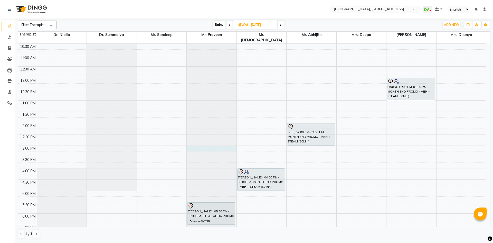
select select "27241"
select select "tentative"
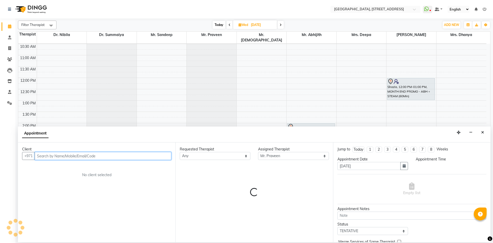
select select "900"
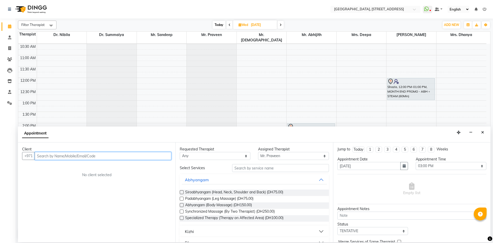
click at [137, 158] on input "text" at bounding box center [103, 156] width 137 height 8
click at [480, 134] on button "Close" at bounding box center [482, 132] width 7 height 8
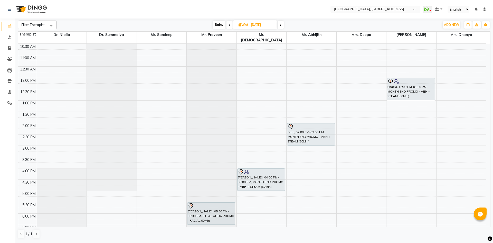
click at [309, 165] on div "7:00 AM 7:30 AM 8:00 AM 8:30 AM 9:00 AM 9:30 AM 10:00 AM 10:30 AM 11:00 AM 11:3…" at bounding box center [252, 146] width 468 height 362
select select "65324"
select select "tentative"
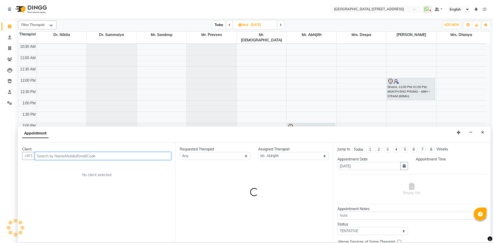
select select "960"
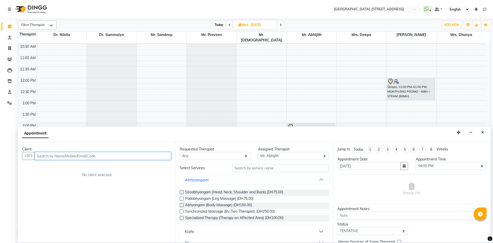
click at [110, 160] on input "text" at bounding box center [103, 156] width 137 height 8
type input "523099411"
click at [165, 157] on span "Add Client" at bounding box center [160, 155] width 17 height 5
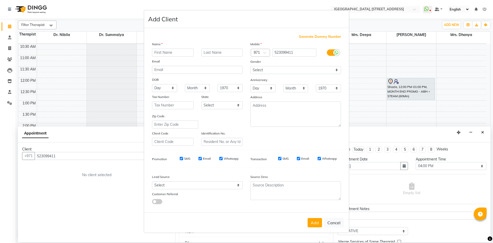
click at [476, 165] on ngb-modal-window "Add Client Generate Dummy Number Name Email DOB Day 01 02 03 04 05 06 07 08 09 …" at bounding box center [246, 121] width 493 height 243
click at [300, 71] on select "Select [DEMOGRAPHIC_DATA] [DEMOGRAPHIC_DATA] Other Prefer Not To Say" at bounding box center [296, 70] width 91 height 8
select select "[DEMOGRAPHIC_DATA]"
click at [251, 66] on select "Select [DEMOGRAPHIC_DATA] [DEMOGRAPHIC_DATA] Other Prefer Not To Say" at bounding box center [296, 70] width 91 height 8
click at [318, 221] on button "Add" at bounding box center [315, 222] width 14 height 9
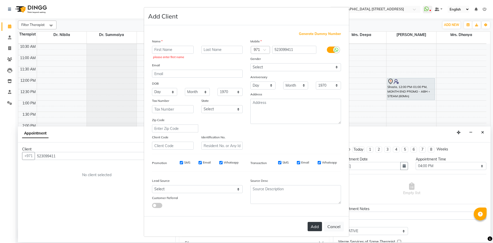
click at [314, 227] on button "Add" at bounding box center [315, 226] width 14 height 9
click at [175, 49] on input "text" at bounding box center [173, 50] width 42 height 8
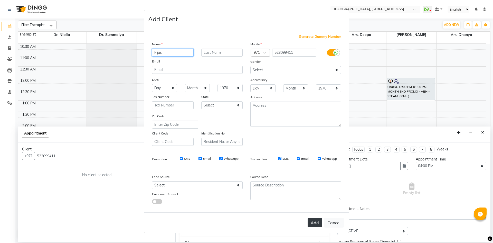
type input "Fijas"
click at [315, 227] on button "Add" at bounding box center [315, 222] width 14 height 9
select select
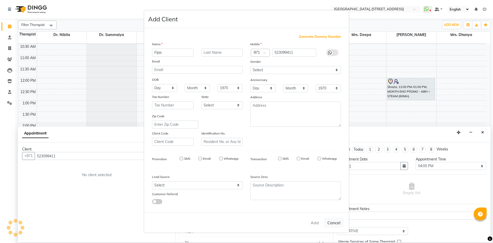
select select
checkbox input "false"
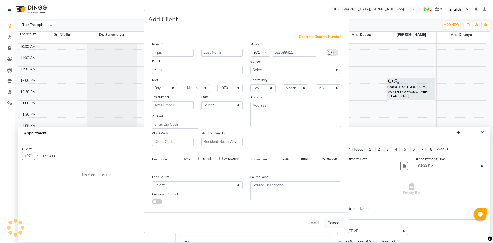
checkbox input "false"
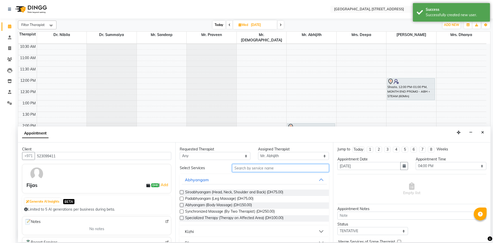
click at [268, 168] on input "text" at bounding box center [280, 168] width 97 height 8
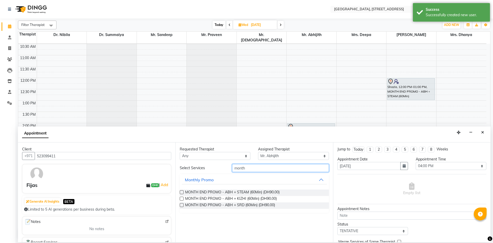
type input "month"
click at [183, 192] on label at bounding box center [182, 192] width 4 height 4
click at [183, 192] on input "checkbox" at bounding box center [181, 192] width 3 height 3
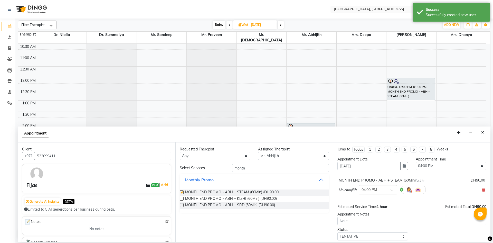
checkbox input "false"
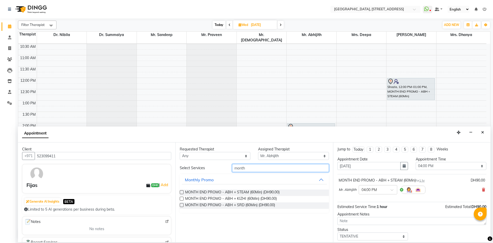
click at [250, 167] on input "month" at bounding box center [280, 168] width 97 height 8
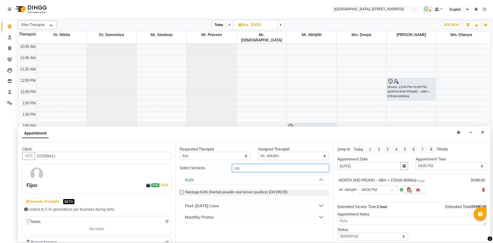
type input "m"
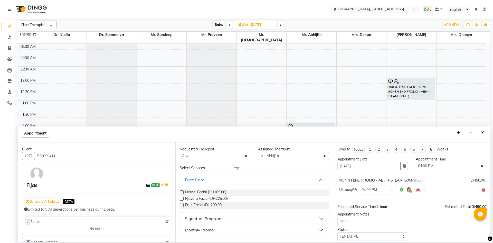
click at [322, 227] on button "Monthly Promo" at bounding box center [254, 229] width 145 height 9
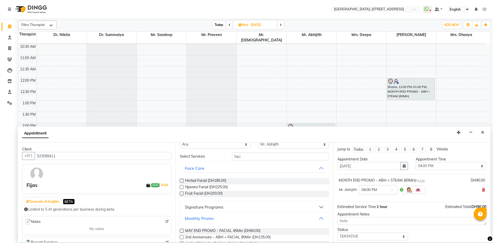
scroll to position [0, 0]
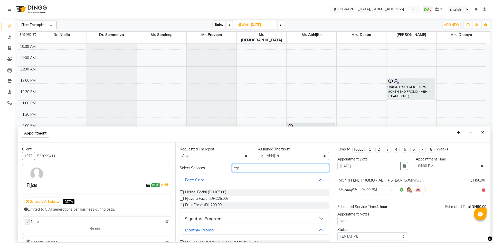
click at [245, 170] on input "faci" at bounding box center [280, 168] width 97 height 8
type input "f"
type input "faci"
click at [180, 192] on label at bounding box center [182, 192] width 4 height 4
click at [180, 192] on input "checkbox" at bounding box center [181, 192] width 3 height 3
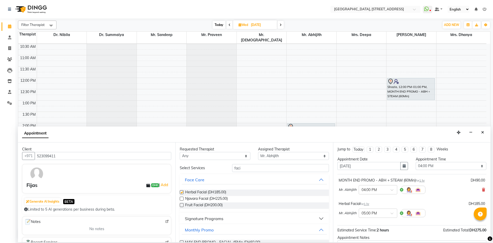
checkbox input "false"
click at [393, 190] on span at bounding box center [394, 191] width 6 height 5
click at [376, 217] on div "04:30 PM" at bounding box center [378, 218] width 38 height 10
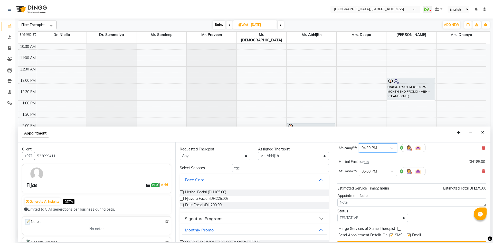
scroll to position [54, 0]
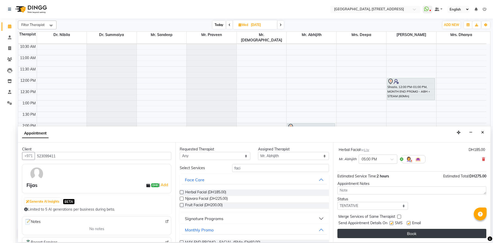
click at [372, 230] on button "Book" at bounding box center [412, 233] width 149 height 9
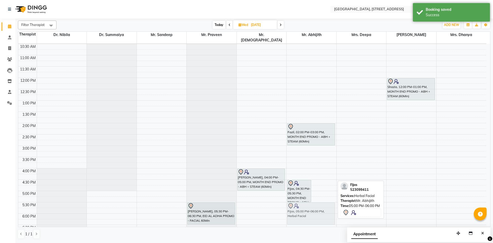
drag, startPoint x: 324, startPoint y: 192, endPoint x: 316, endPoint y: 206, distance: 16.3
click at [316, 206] on div "Fijas, 04:30 PM-05:30 PM, MONTH END PROMO - ABH + STEAM (60Min) Fijas, 05:00 PM…" at bounding box center [312, 146] width 50 height 362
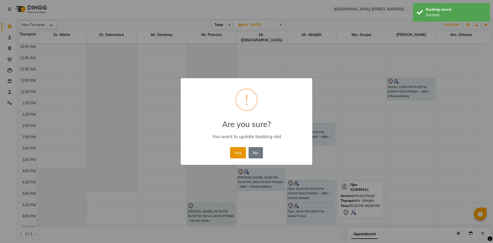
click at [242, 152] on button "Yes" at bounding box center [238, 152] width 16 height 11
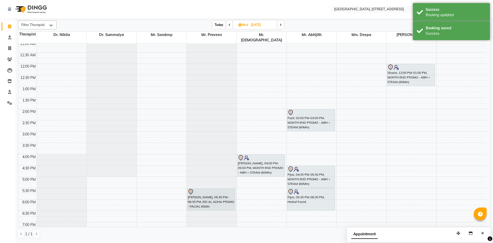
scroll to position [94, 0]
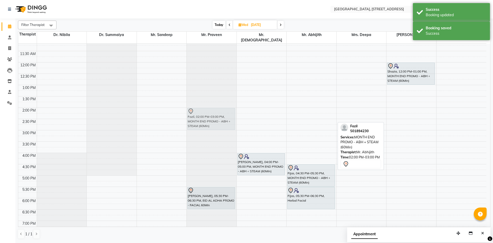
drag, startPoint x: 307, startPoint y: 111, endPoint x: 228, endPoint y: 110, distance: 78.4
click at [226, 110] on tr "[PERSON_NAME], 05:30 PM-06:30 PM, EID AL ADHA PROMO - FACIAL 60Min Fazil, 02:00…" at bounding box center [252, 130] width 468 height 362
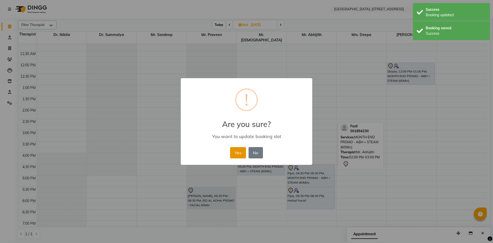
click at [235, 151] on button "Yes" at bounding box center [238, 152] width 16 height 11
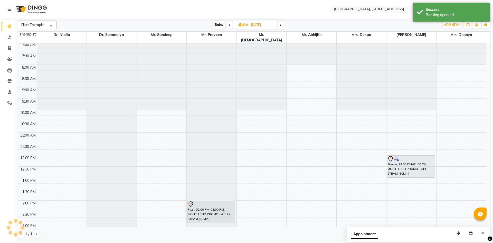
scroll to position [0, 0]
click at [215, 23] on span "Today" at bounding box center [219, 25] width 13 height 8
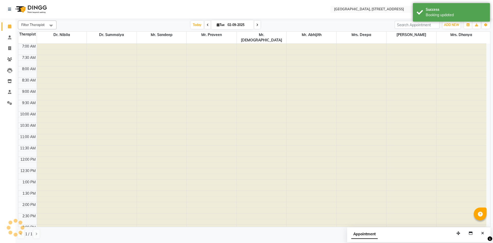
scroll to position [173, 0]
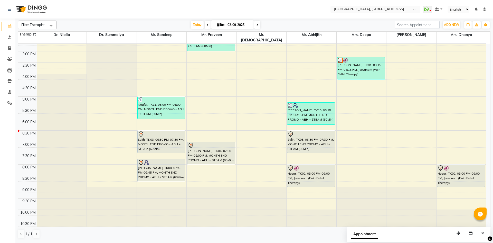
click at [256, 23] on icon at bounding box center [257, 24] width 2 height 3
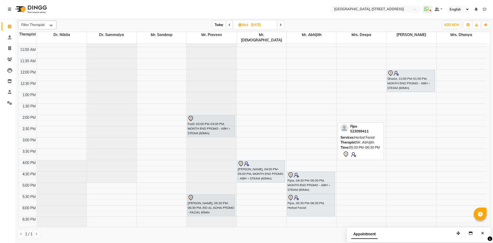
scroll to position [79, 0]
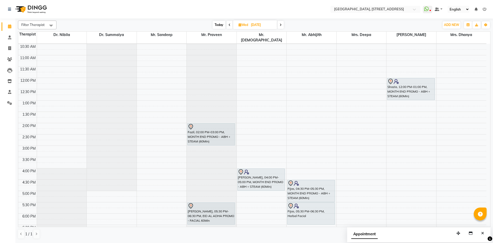
click at [221, 22] on span "Today" at bounding box center [219, 25] width 13 height 8
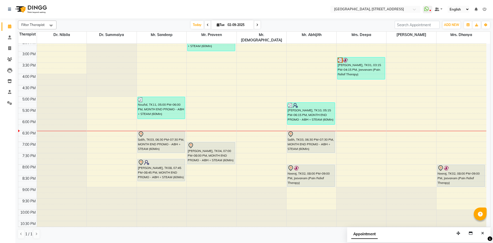
click at [258, 26] on span at bounding box center [257, 25] width 6 height 8
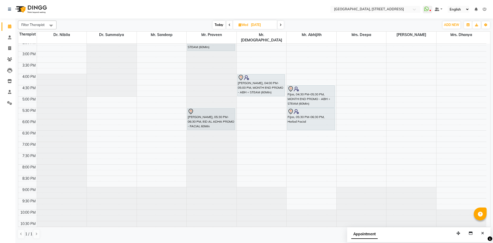
click at [231, 25] on span at bounding box center [230, 25] width 6 height 8
type input "02-09-2025"
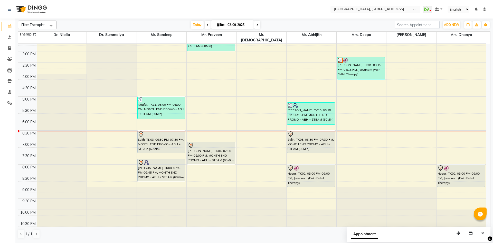
click at [257, 29] on div "Filter Therapist Select All Dr. Nibila Dr. Summaiya Mr. Sandeep Mr. Praveen Mr.…" at bounding box center [254, 130] width 473 height 222
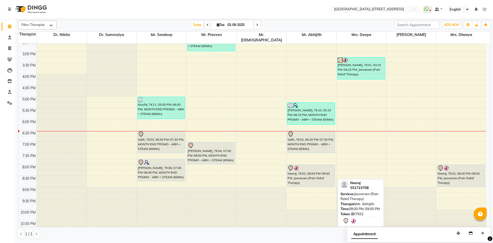
click at [311, 171] on div "Neeraj, TK02, 08:00 PM-09:00 PM, Jeevanam (Pain Relief Therapy)" at bounding box center [312, 176] width 48 height 22
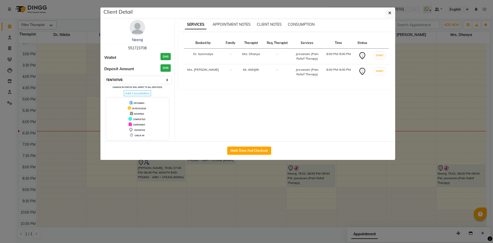
click at [167, 78] on select "Select IN SERVICE CONFIRMED TENTATIVE CHECK IN MARK DONE DROPPED UPCOMING" at bounding box center [138, 79] width 67 height 7
select select "2"
click at [105, 76] on select "Select IN SERVICE CONFIRMED TENTATIVE CHECK IN MARK DONE DROPPED UPCOMING" at bounding box center [138, 79] width 67 height 7
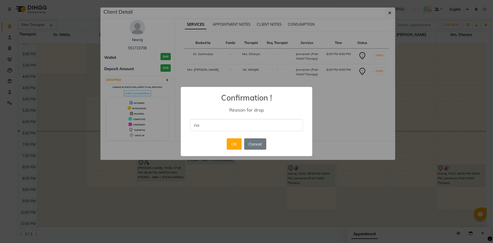
type input "no show"
click at [234, 145] on button "OK" at bounding box center [234, 143] width 15 height 11
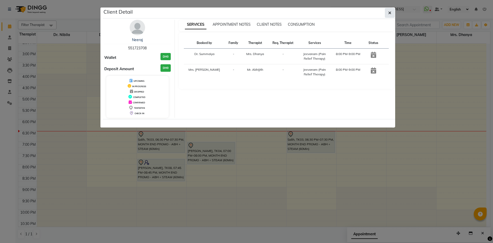
click at [389, 13] on icon "button" at bounding box center [390, 13] width 3 height 4
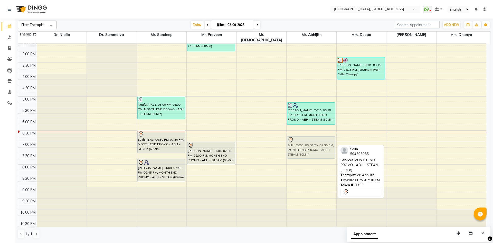
click at [303, 139] on div "Saidussayin, TK10, 05:15 PM-06:15 PM, MONTH END PROMO - ABH + STEAM (60Min) Sal…" at bounding box center [312, 51] width 50 height 362
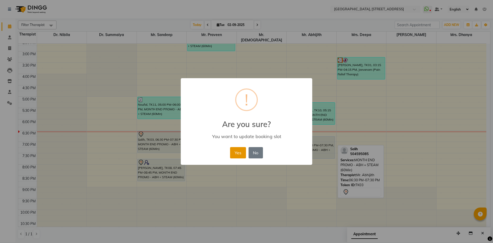
click at [236, 152] on button "Yes" at bounding box center [238, 152] width 16 height 11
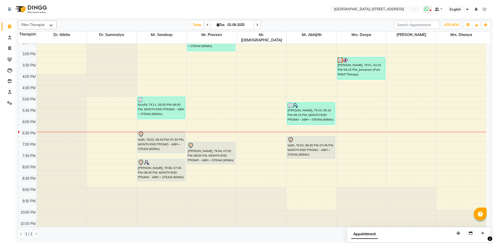
click at [424, 11] on span at bounding box center [427, 9] width 9 height 7
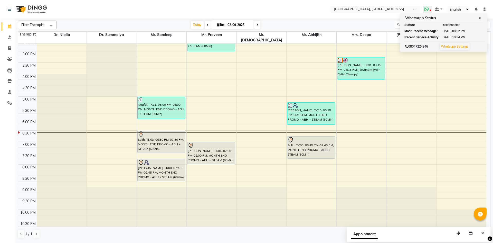
click at [427, 11] on icon at bounding box center [426, 8] width 5 height 5
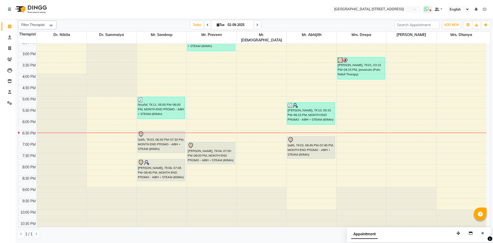
click at [429, 8] on icon at bounding box center [426, 8] width 5 height 5
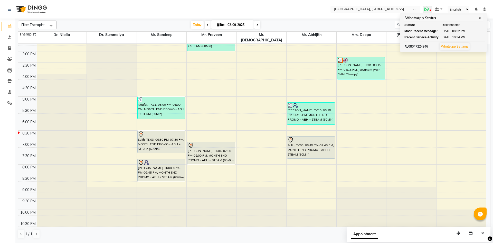
click at [429, 7] on icon at bounding box center [426, 8] width 5 height 5
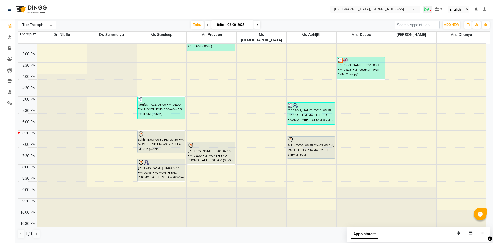
click at [429, 10] on icon at bounding box center [426, 8] width 5 height 5
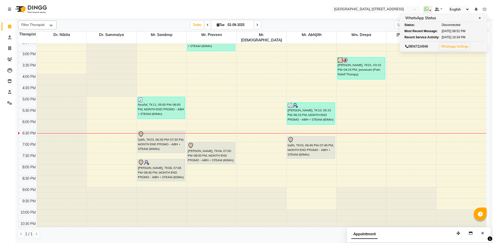
click at [205, 27] on span at bounding box center [208, 25] width 6 height 8
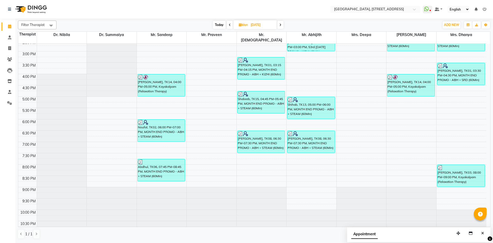
click at [284, 26] on span at bounding box center [281, 25] width 6 height 8
type input "02-09-2025"
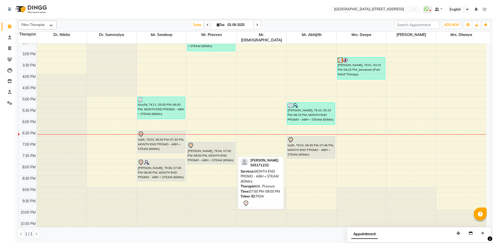
click at [224, 147] on div "[PERSON_NAME], TK04, 07:00 PM-08:00 PM, MONTH END PROMO - ABH + STEAM (60Min)" at bounding box center [212, 153] width 48 height 22
select select "7"
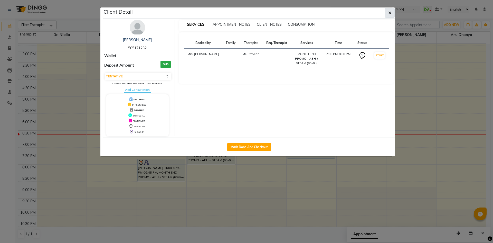
drag, startPoint x: 390, startPoint y: 13, endPoint x: 388, endPoint y: 16, distance: 4.0
click at [390, 14] on icon "button" at bounding box center [390, 13] width 3 height 4
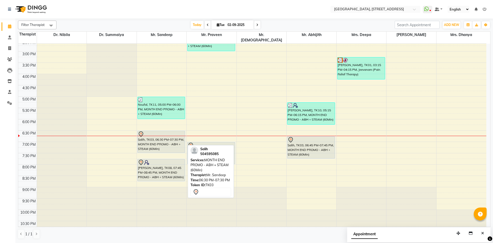
click at [170, 137] on div "Salih, TK03, 06:30 PM-07:30 PM, MONTH END PROMO - ABH + STEAM (60Min)" at bounding box center [162, 142] width 48 height 22
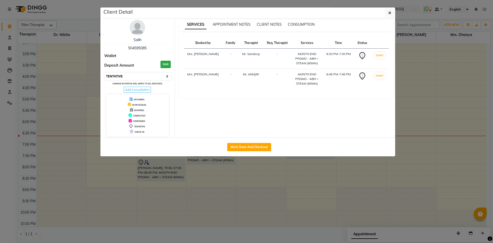
click at [169, 78] on select "Select IN SERVICE CONFIRMED TENTATIVE CHECK IN MARK DONE DROPPED UPCOMING" at bounding box center [138, 76] width 67 height 7
select select "3"
click at [105, 73] on select "Select IN SERVICE CONFIRMED TENTATIVE CHECK IN MARK DONE DROPPED UPCOMING" at bounding box center [138, 76] width 67 height 7
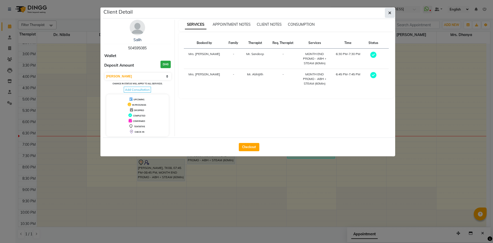
click at [394, 11] on button "button" at bounding box center [390, 13] width 10 height 10
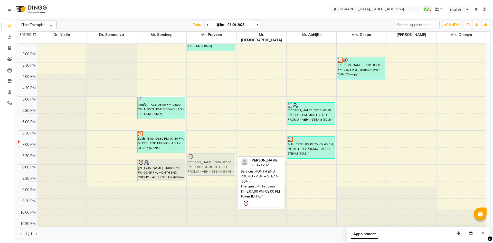
drag, startPoint x: 225, startPoint y: 139, endPoint x: 225, endPoint y: 148, distance: 9.0
click at [225, 148] on div "Sheharu, TK07, 02:00 PM-03:00 PM, MONTH END PROMO - ABH + STEAM (60Min) [PERSON…" at bounding box center [212, 51] width 50 height 362
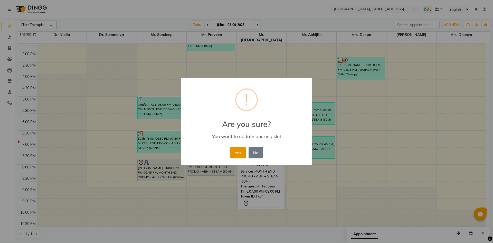
click at [239, 151] on button "Yes" at bounding box center [238, 152] width 16 height 11
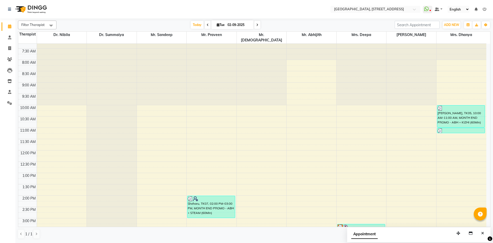
scroll to position [0, 0]
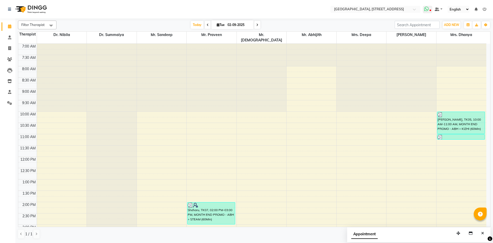
click at [430, 7] on span at bounding box center [427, 9] width 9 height 7
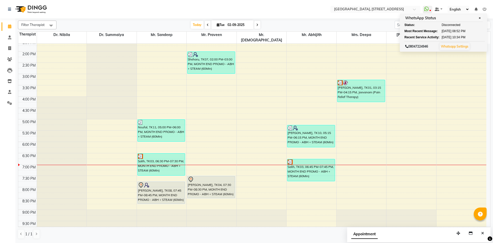
scroll to position [173, 0]
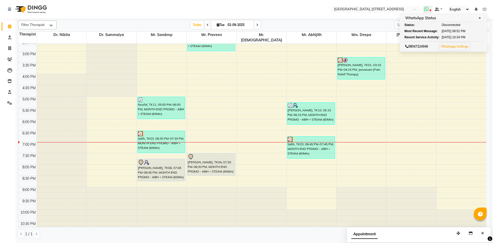
click at [429, 10] on icon at bounding box center [426, 8] width 5 height 5
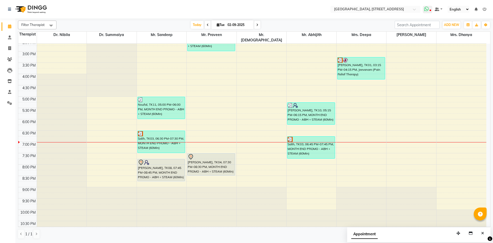
click at [430, 12] on span at bounding box center [427, 9] width 9 height 7
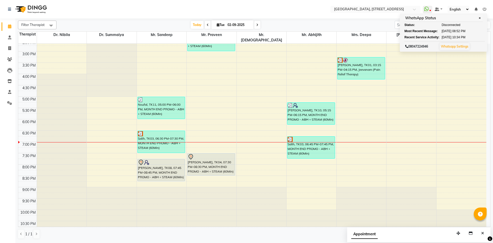
click at [207, 24] on icon at bounding box center [208, 24] width 2 height 3
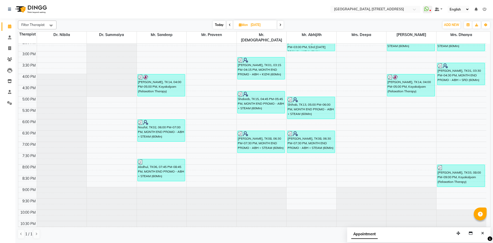
click at [283, 24] on span at bounding box center [281, 25] width 6 height 8
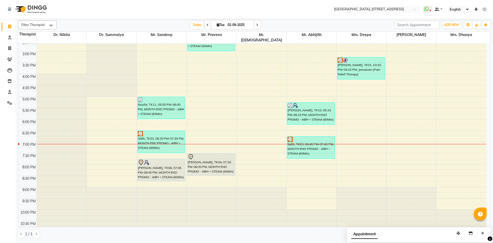
click at [208, 25] on span at bounding box center [208, 25] width 6 height 8
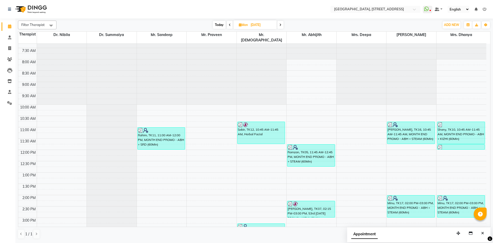
scroll to position [0, 0]
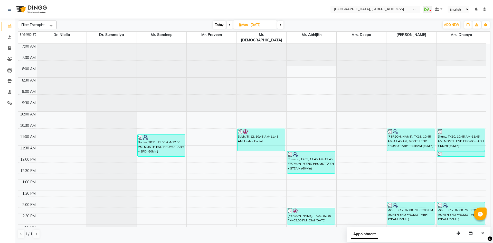
click at [227, 27] on span at bounding box center [230, 25] width 6 height 8
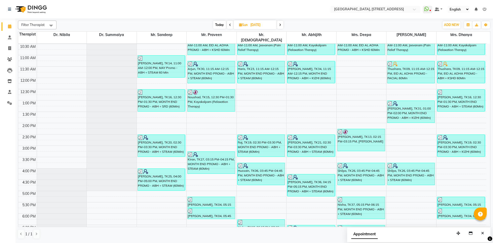
scroll to position [173, 0]
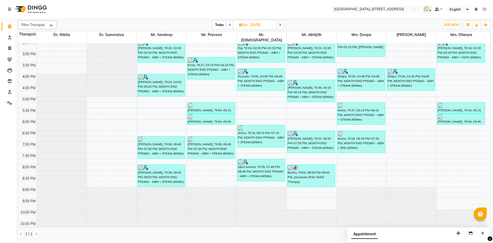
click at [216, 22] on span "Today" at bounding box center [219, 25] width 13 height 8
type input "02-09-2025"
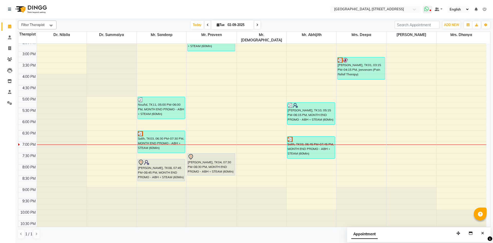
click at [429, 10] on icon at bounding box center [426, 8] width 5 height 5
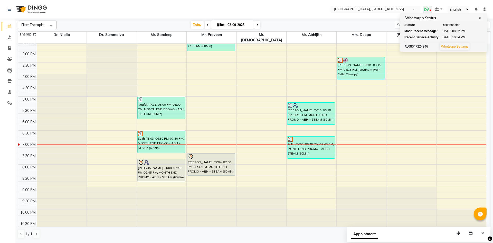
click at [431, 11] on icon at bounding box center [431, 11] width 2 height 3
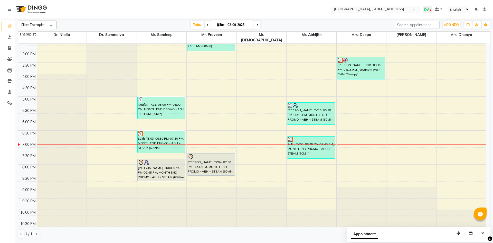
click at [430, 12] on span at bounding box center [427, 9] width 9 height 7
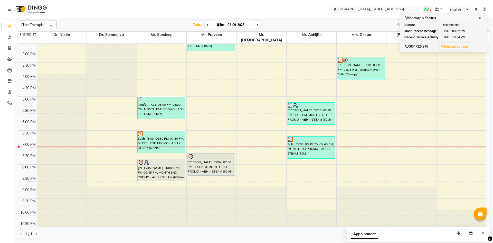
click at [430, 10] on span at bounding box center [427, 9] width 9 height 7
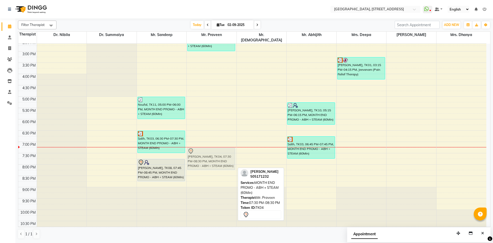
drag, startPoint x: 225, startPoint y: 163, endPoint x: 226, endPoint y: 159, distance: 4.2
click at [226, 159] on div "Sheharu, TK07, 02:00 PM-03:00 PM, MONTH END PROMO - ABH + STEAM (60Min) [PERSON…" at bounding box center [212, 51] width 50 height 362
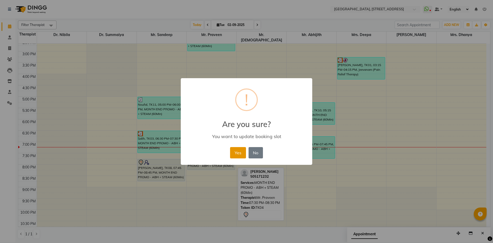
click at [243, 151] on button "Yes" at bounding box center [238, 152] width 16 height 11
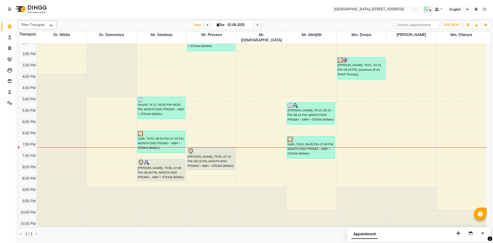
click at [432, 11] on span at bounding box center [427, 9] width 9 height 7
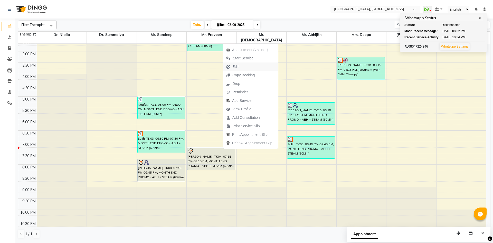
click at [241, 68] on span "Edit" at bounding box center [232, 66] width 19 height 8
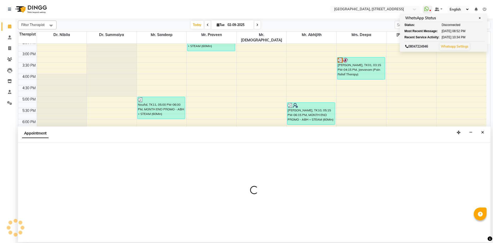
select select "tentative"
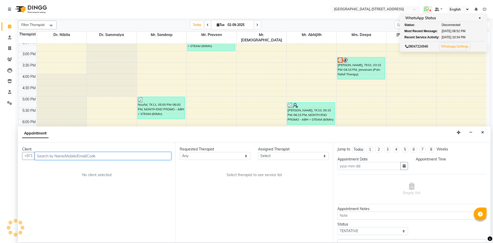
type input "02-09-2025"
select select "1155"
select select "27241"
select select "1960"
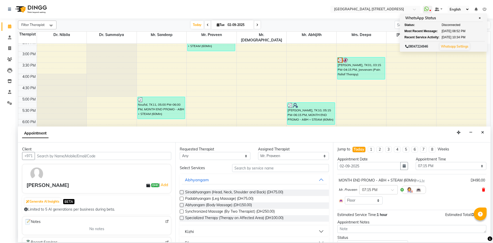
click at [482, 190] on icon at bounding box center [483, 190] width 3 height 4
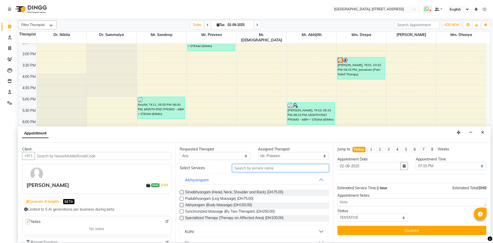
click at [295, 167] on input "text" at bounding box center [280, 168] width 97 height 8
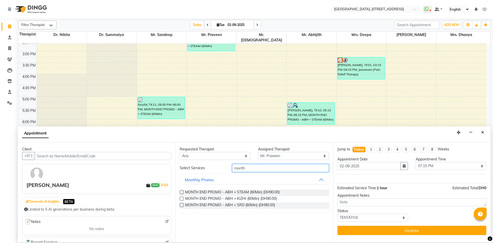
type input "month"
click at [183, 205] on label at bounding box center [182, 205] width 4 height 4
click at [183, 205] on input "checkbox" at bounding box center [181, 205] width 3 height 3
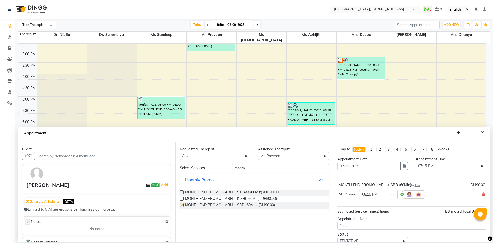
checkbox input "false"
click at [396, 193] on div at bounding box center [379, 193] width 38 height 5
click at [377, 214] on div "07:15 PM" at bounding box center [379, 213] width 38 height 10
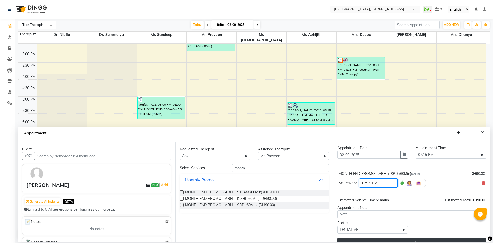
scroll to position [20, 0]
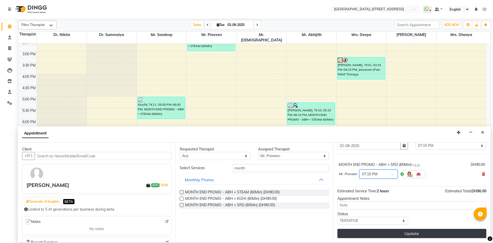
click at [382, 231] on button "Update" at bounding box center [412, 233] width 149 height 9
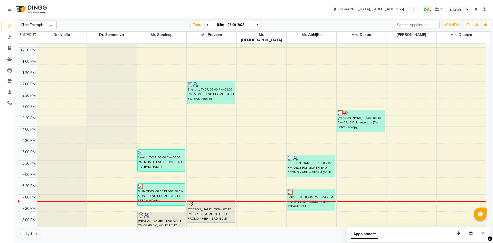
scroll to position [173, 0]
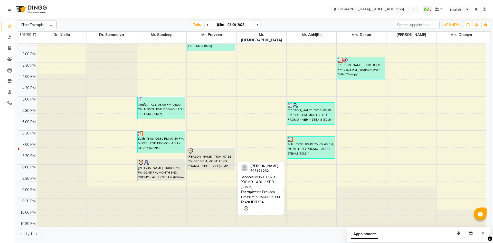
click at [224, 152] on div "[PERSON_NAME], TK04, 07:15 PM-08:15 PM, MONTH END PROMO - ABH + SRD (60Min)" at bounding box center [212, 159] width 48 height 22
click at [221, 157] on div "[PERSON_NAME], TK04, 07:15 PM-08:15 PM, MONTH END PROMO - ABH + SRD (60Min)" at bounding box center [212, 159] width 48 height 22
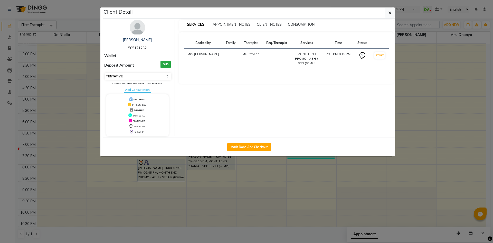
click at [166, 78] on select "Select IN SERVICE CONFIRMED TENTATIVE CHECK IN MARK DONE DROPPED UPCOMING" at bounding box center [138, 76] width 67 height 7
select select "3"
click at [105, 73] on select "Select IN SERVICE CONFIRMED TENTATIVE CHECK IN MARK DONE DROPPED UPCOMING" at bounding box center [138, 76] width 67 height 7
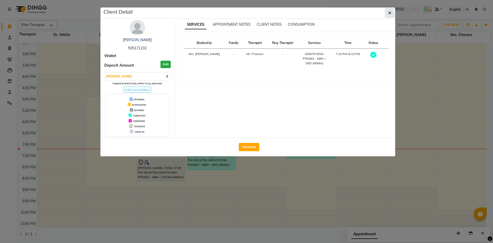
click at [391, 12] on icon "button" at bounding box center [390, 13] width 3 height 4
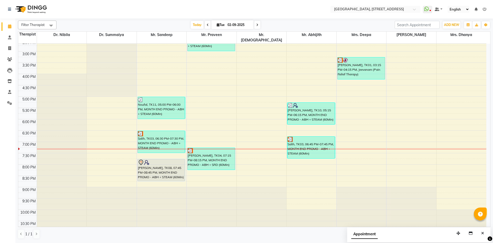
click at [256, 25] on icon at bounding box center [257, 24] width 2 height 3
type input "[DATE]"
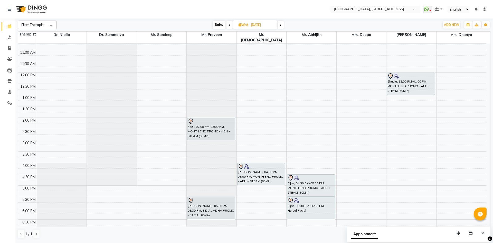
scroll to position [79, 0]
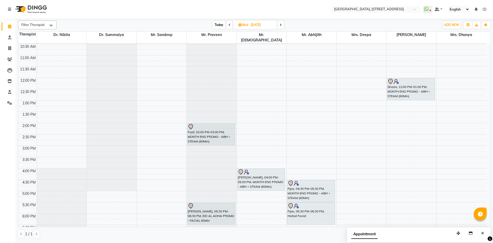
click at [239, 25] on icon at bounding box center [240, 24] width 3 height 3
select select "9"
select select "2025"
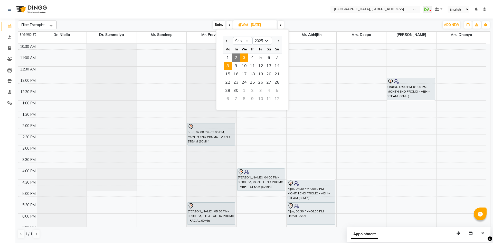
click at [228, 63] on span "8" at bounding box center [228, 66] width 8 height 8
type input "[DATE]"
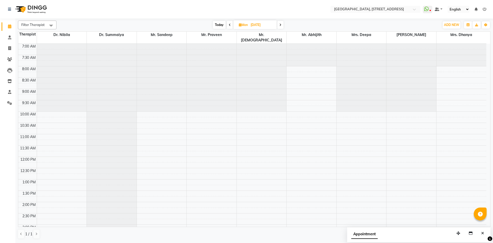
scroll to position [173, 0]
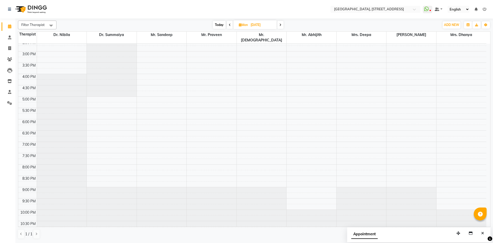
click at [208, 72] on div "7:00 AM 7:30 AM 8:00 AM 8:30 AM 9:00 AM 9:30 AM 10:00 AM 10:30 AM 11:00 AM 11:3…" at bounding box center [252, 51] width 468 height 362
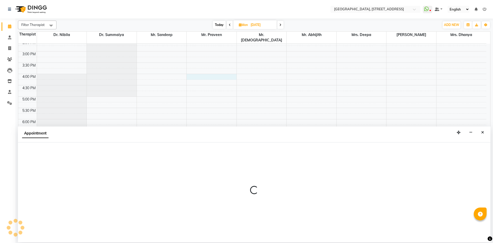
select select "27241"
select select "tentative"
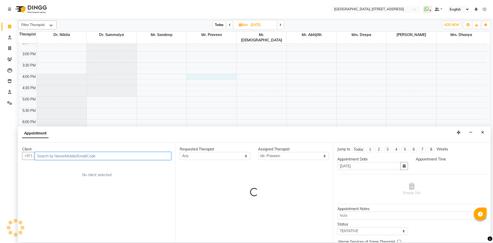
select select "960"
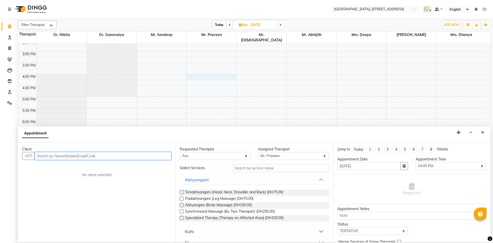
click at [149, 156] on input "text" at bounding box center [103, 156] width 137 height 8
type input "508409368"
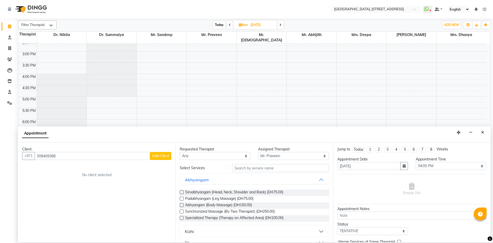
click at [160, 155] on span "Add Client" at bounding box center [160, 155] width 17 height 5
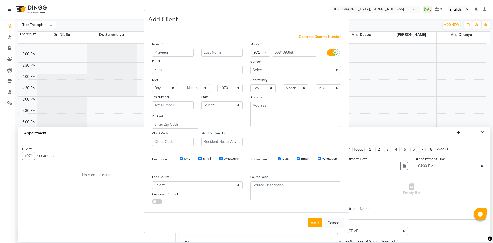
type input "Praveen"
click at [300, 72] on select "Select [DEMOGRAPHIC_DATA] [DEMOGRAPHIC_DATA] Other Prefer Not To Say" at bounding box center [296, 70] width 91 height 8
select select "[DEMOGRAPHIC_DATA]"
click at [251, 66] on select "Select [DEMOGRAPHIC_DATA] [DEMOGRAPHIC_DATA] Other Prefer Not To Say" at bounding box center [296, 70] width 91 height 8
click at [318, 221] on button "Add" at bounding box center [315, 222] width 14 height 9
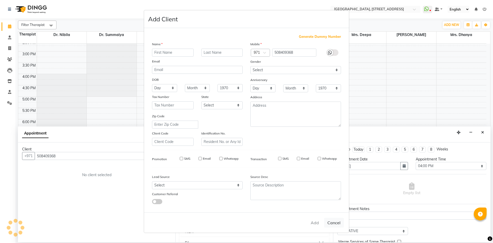
select select
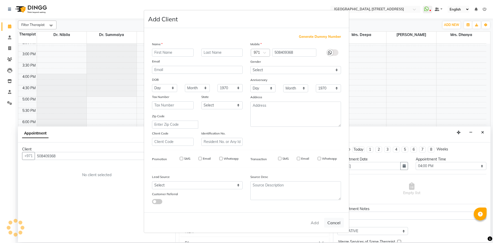
select select
checkbox input "false"
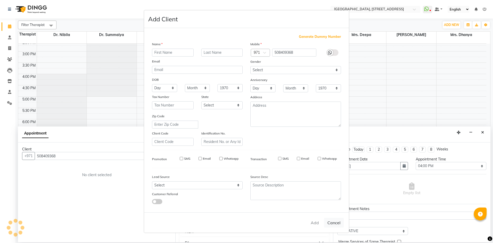
checkbox input "false"
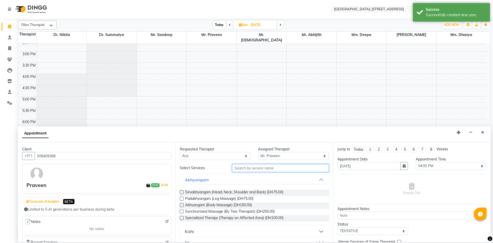
click at [284, 169] on input "text" at bounding box center [280, 168] width 97 height 8
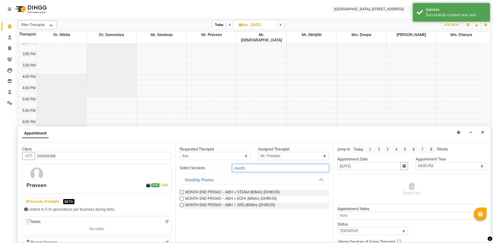
type input "month"
click at [183, 192] on label at bounding box center [182, 192] width 4 height 4
click at [183, 192] on input "checkbox" at bounding box center [181, 192] width 3 height 3
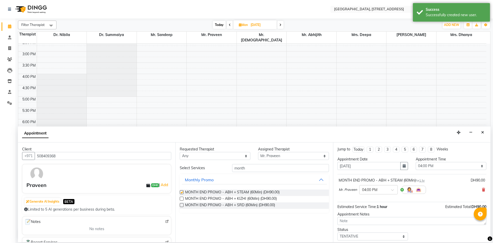
checkbox input "false"
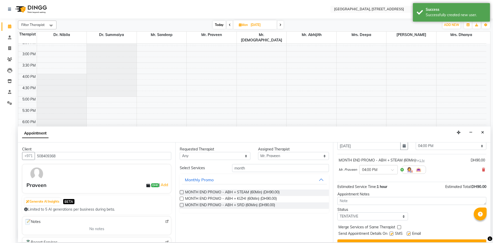
scroll to position [31, 0]
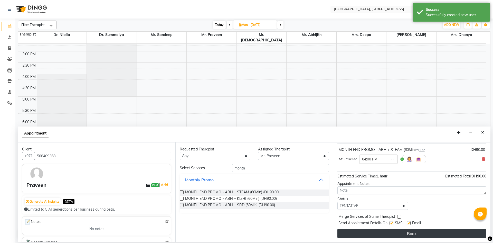
click at [400, 234] on button "Book" at bounding box center [412, 233] width 149 height 9
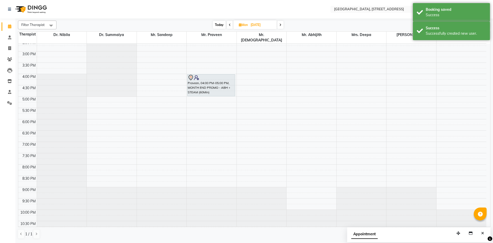
click at [219, 23] on span "Today" at bounding box center [219, 25] width 13 height 8
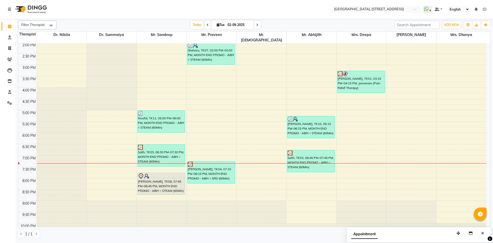
scroll to position [173, 0]
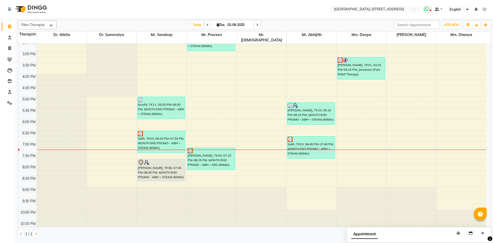
click at [427, 11] on icon at bounding box center [426, 8] width 5 height 5
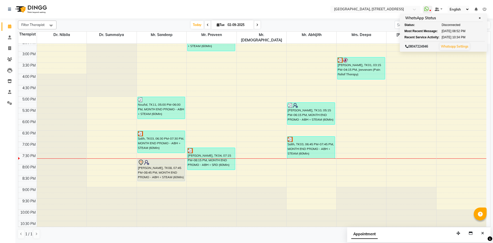
click at [257, 23] on icon at bounding box center [257, 24] width 2 height 3
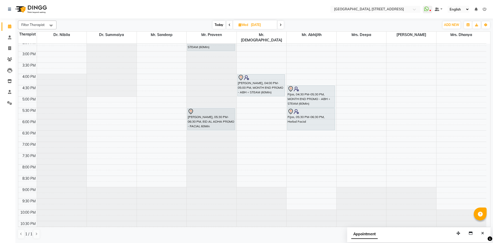
click at [220, 26] on span "Today" at bounding box center [219, 25] width 13 height 8
type input "02-09-2025"
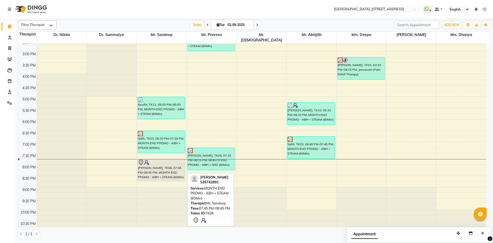
click at [173, 165] on div "[PERSON_NAME], TK08, 07:45 PM-08:45 PM, MONTH END PROMO - ABH + STEAM (60Min)" at bounding box center [162, 170] width 48 height 22
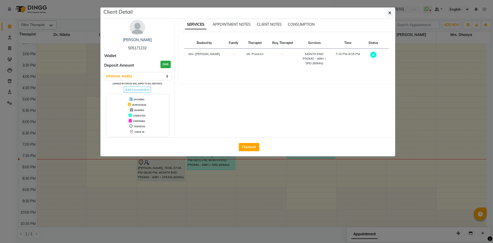
select select "7"
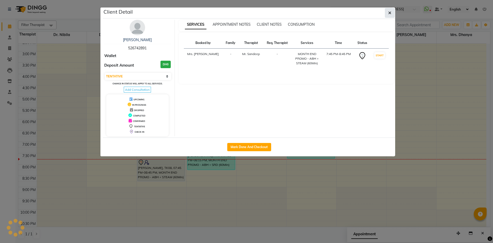
click at [389, 17] on button "button" at bounding box center [390, 13] width 10 height 10
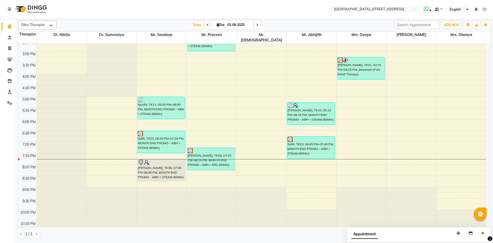
click at [430, 10] on span at bounding box center [427, 9] width 9 height 7
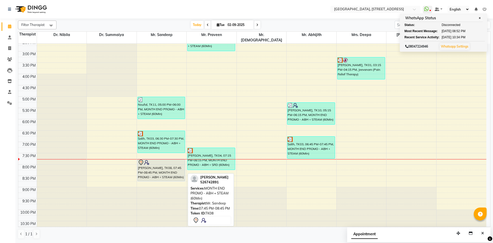
click at [180, 163] on div "[PERSON_NAME], TK08, 07:45 PM-08:45 PM, MONTH END PROMO - ABH + STEAM (60Min)" at bounding box center [162, 170] width 48 height 22
select select "7"
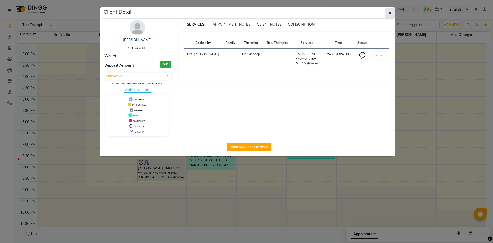
click at [392, 11] on button "button" at bounding box center [390, 13] width 10 height 10
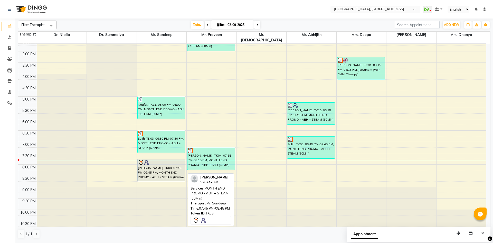
click at [175, 164] on div "[PERSON_NAME], TK08, 07:45 PM-08:45 PM, MONTH END PROMO - ABH + STEAM (60Min)" at bounding box center [162, 170] width 48 height 22
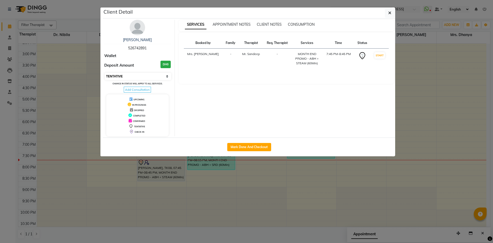
click at [161, 73] on select "Select IN SERVICE CONFIRMED TENTATIVE CHECK IN MARK DONE DROPPED UPCOMING" at bounding box center [138, 76] width 67 height 7
select select "3"
click at [105, 73] on select "Select IN SERVICE CONFIRMED TENTATIVE CHECK IN MARK DONE DROPPED UPCOMING" at bounding box center [138, 76] width 67 height 7
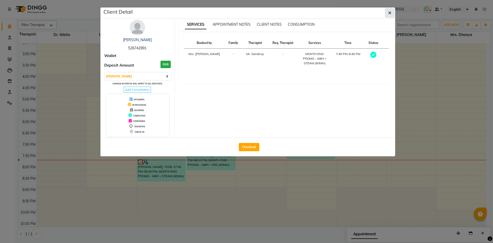
click at [392, 13] on button "button" at bounding box center [390, 13] width 10 height 10
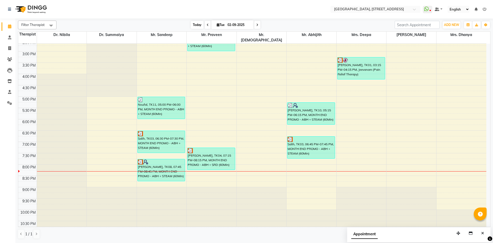
click at [195, 25] on span "Today" at bounding box center [197, 25] width 13 height 8
click at [259, 24] on span at bounding box center [257, 25] width 6 height 8
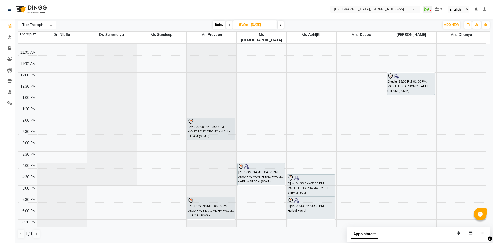
scroll to position [79, 0]
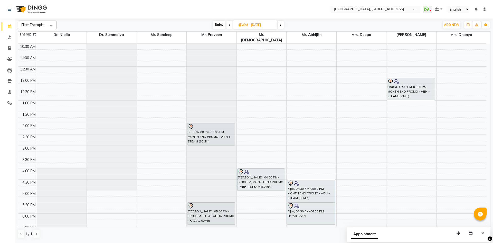
click at [218, 23] on span "Today" at bounding box center [219, 25] width 13 height 8
type input "02-09-2025"
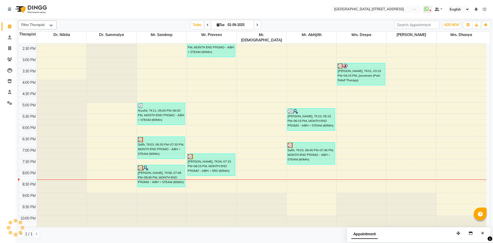
scroll to position [173, 0]
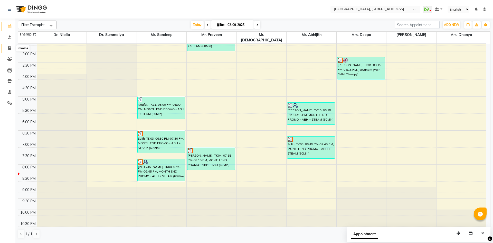
drag, startPoint x: 10, startPoint y: 47, endPoint x: 57, endPoint y: 22, distance: 53.8
click at [10, 47] on icon at bounding box center [9, 48] width 3 height 4
select select "service"
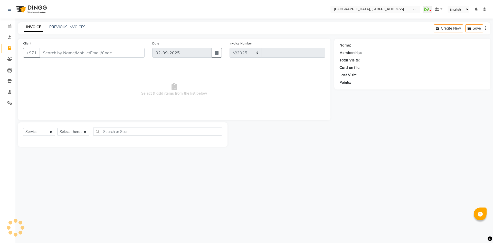
select select "4538"
type input "2063"
click at [59, 27] on link "PREVIOUS INVOICES" at bounding box center [67, 27] width 36 height 5
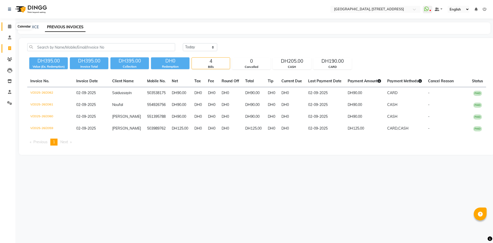
click at [11, 27] on icon at bounding box center [9, 26] width 3 height 4
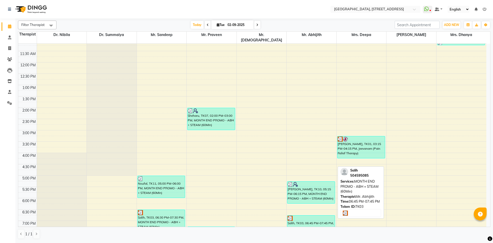
scroll to position [173, 0]
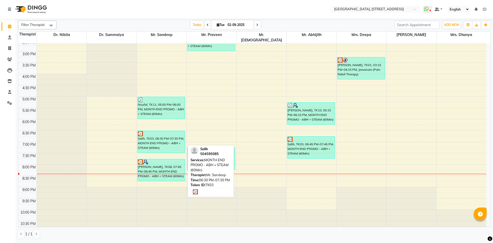
click at [172, 137] on div "Salih, TK03, 06:30 PM-07:30 PM, MONTH END PROMO - ABH + STEAM (60Min)" at bounding box center [162, 142] width 48 height 22
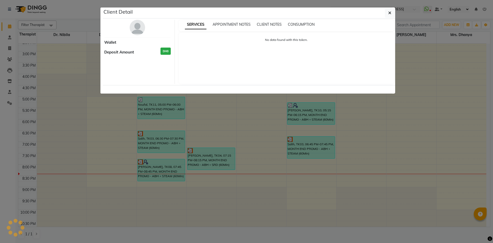
select select "3"
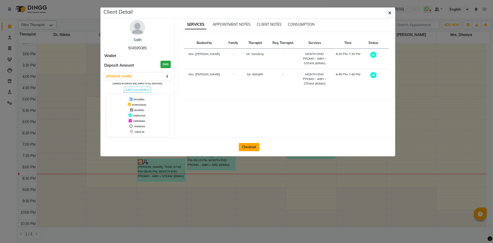
click at [245, 148] on button "Checkout" at bounding box center [249, 147] width 21 height 8
select select "service"
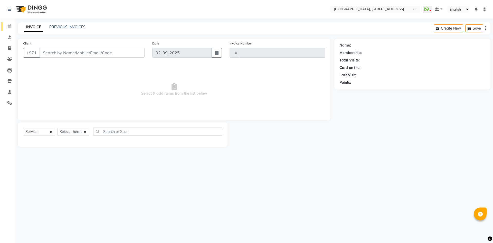
type input "2063"
select select "4538"
type input "504595085"
select select "65324"
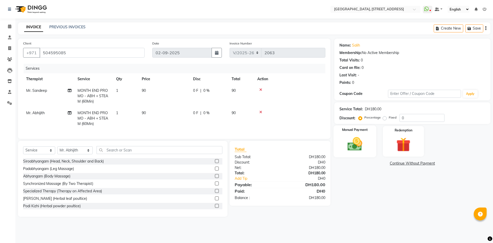
click at [345, 143] on img at bounding box center [355, 143] width 24 height 17
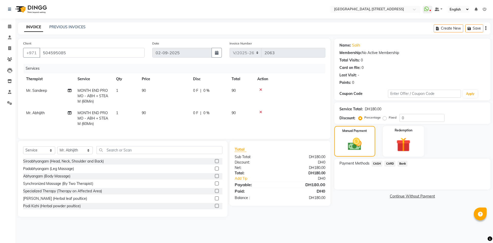
click at [391, 163] on span "CARD" at bounding box center [390, 164] width 11 height 6
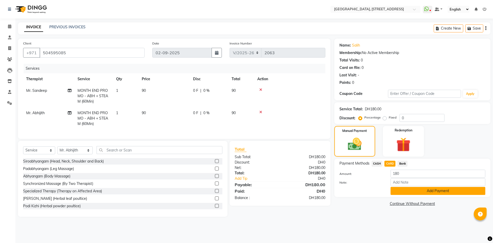
click at [406, 191] on button "Add Payment" at bounding box center [438, 191] width 95 height 8
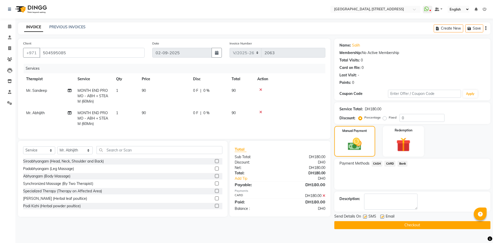
click at [408, 222] on button "Checkout" at bounding box center [413, 225] width 156 height 8
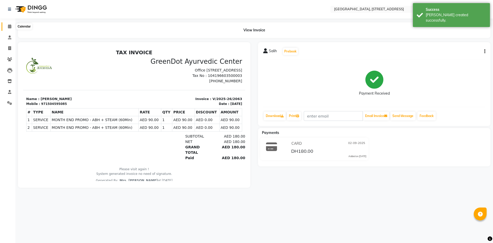
click at [8, 27] on icon at bounding box center [9, 26] width 3 height 4
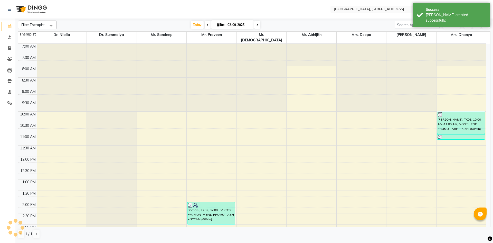
scroll to position [173, 0]
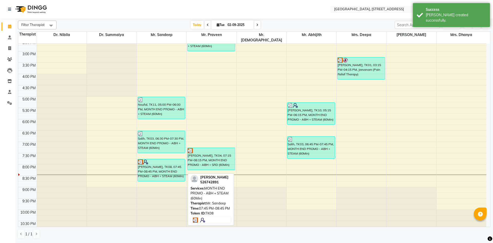
click at [172, 171] on div "[PERSON_NAME], TK08, 07:45 PM-08:45 PM, MONTH END PROMO - ABH + STEAM (60Min)" at bounding box center [162, 170] width 48 height 22
select select "3"
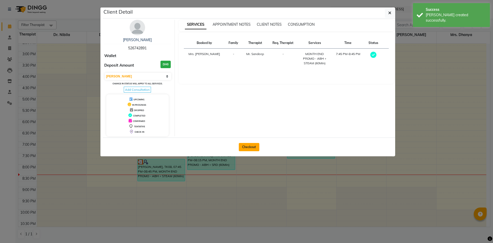
click at [256, 144] on button "Checkout" at bounding box center [249, 147] width 21 height 8
select select "service"
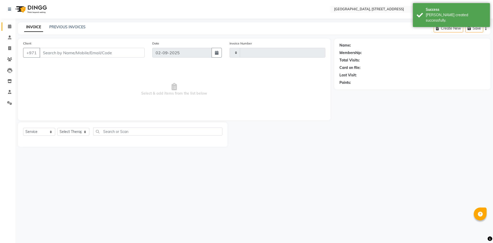
type input "2064"
select select "4538"
type input "526742891"
select select "27240"
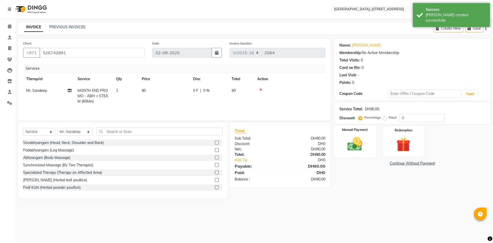
click at [370, 152] on div "Manual Payment" at bounding box center [355, 141] width 43 height 32
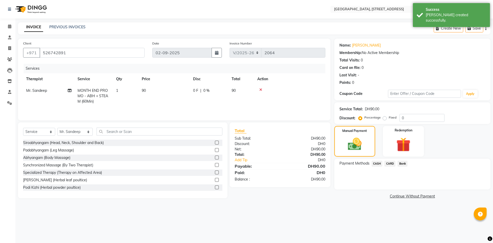
click at [390, 163] on span "CARD" at bounding box center [390, 164] width 11 height 6
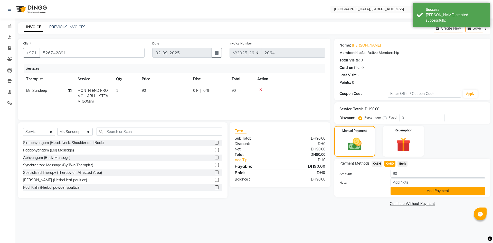
click at [440, 189] on button "Add Payment" at bounding box center [438, 191] width 95 height 8
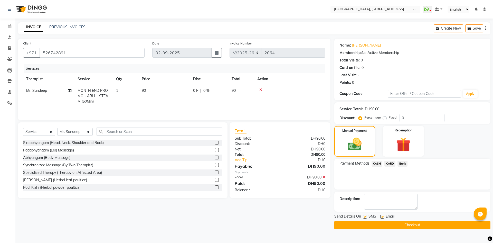
click at [434, 224] on button "Checkout" at bounding box center [413, 225] width 156 height 8
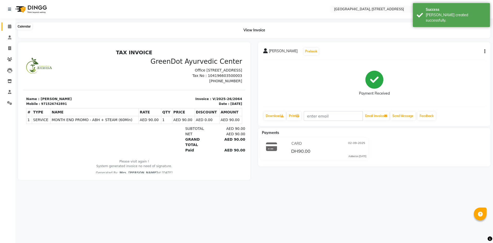
click at [11, 28] on icon at bounding box center [9, 26] width 3 height 4
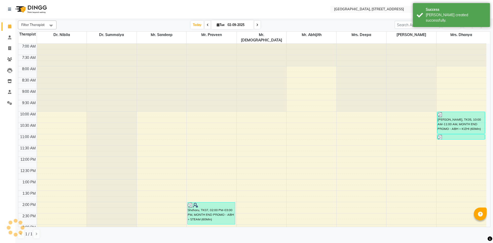
scroll to position [173, 0]
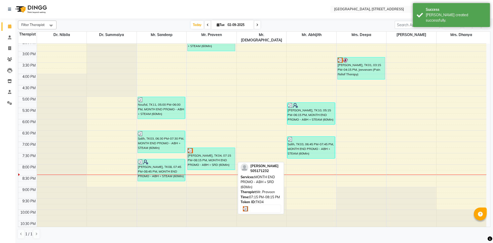
click at [217, 158] on div "[PERSON_NAME], TK04, 07:15 PM-08:15 PM, MONTH END PROMO - ABH + SRD (60Min)" at bounding box center [212, 159] width 48 height 22
select select "3"
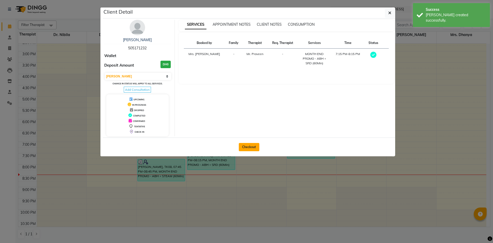
click at [244, 143] on button "Checkout" at bounding box center [249, 147] width 21 height 8
select select "4538"
select select "service"
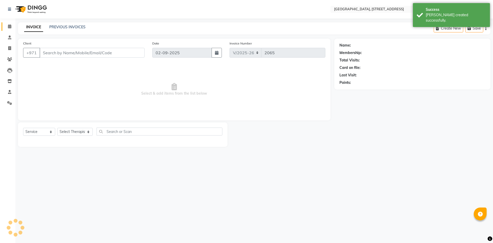
type input "505171232"
select select "27241"
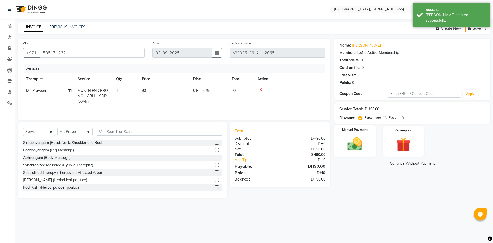
click at [366, 148] on img at bounding box center [355, 143] width 24 height 17
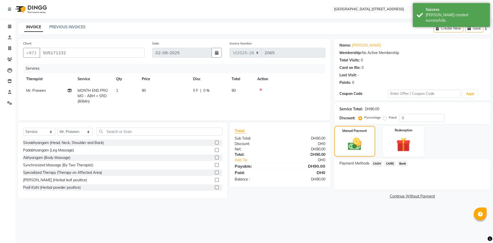
click at [375, 163] on span "CASH" at bounding box center [377, 164] width 11 height 6
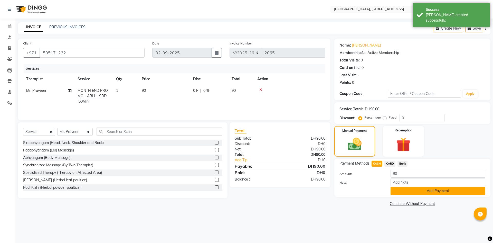
click at [432, 193] on button "Add Payment" at bounding box center [438, 191] width 95 height 8
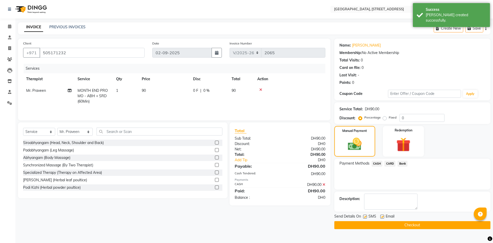
click at [425, 224] on button "Checkout" at bounding box center [413, 225] width 156 height 8
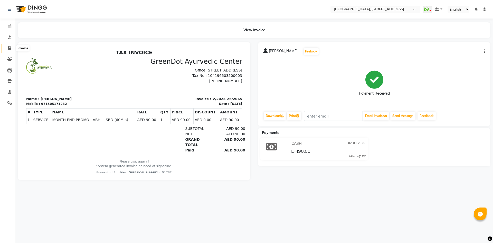
click at [10, 47] on icon at bounding box center [9, 48] width 3 height 4
select select "4538"
select select "service"
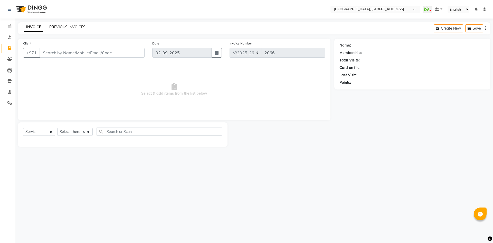
click at [82, 29] on link "PREVIOUS INVOICES" at bounding box center [67, 27] width 36 height 5
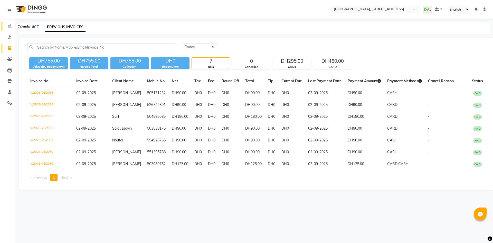
drag, startPoint x: 9, startPoint y: 27, endPoint x: 14, endPoint y: 33, distance: 7.1
click at [9, 27] on icon at bounding box center [9, 26] width 3 height 4
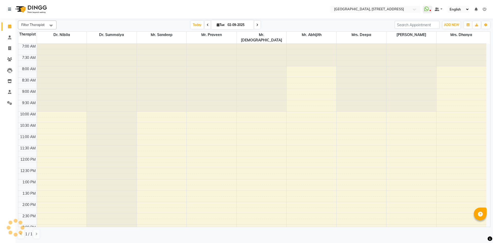
scroll to position [94, 0]
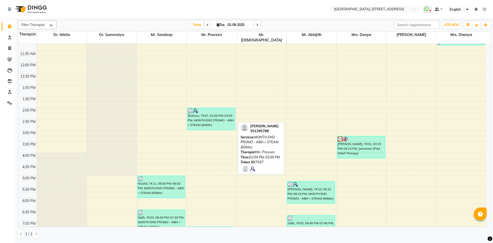
click at [226, 116] on div "Sheharu, TK07, 02:00 PM-03:00 PM, MONTH END PROMO - ABH + STEAM (60Min)" at bounding box center [212, 119] width 48 height 22
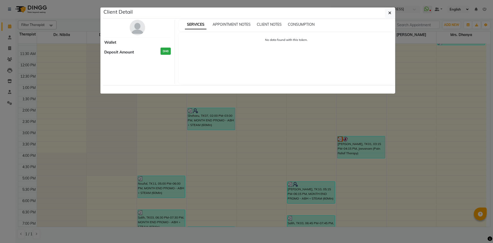
select select "3"
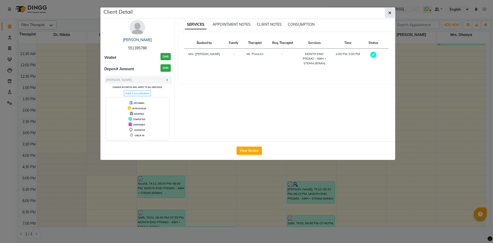
click at [390, 13] on icon "button" at bounding box center [390, 13] width 3 height 4
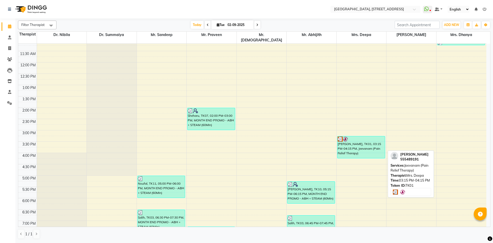
click at [359, 141] on div "[PERSON_NAME], TK01, 03:15 PM-04:15 PM, Jeevanam (Pain Relief Therapy)" at bounding box center [362, 147] width 48 height 22
select select "3"
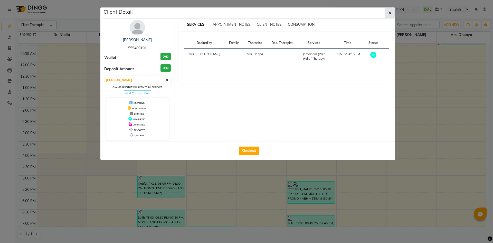
click at [388, 11] on button "button" at bounding box center [390, 13] width 10 height 10
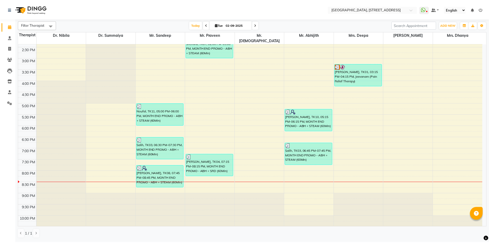
scroll to position [173, 0]
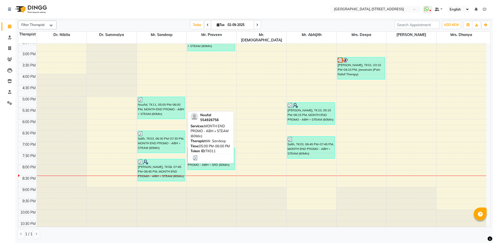
click at [170, 102] on div "Noufal, TK11, 05:00 PM-06:00 PM, MONTH END PROMO - ABH + STEAM (60Min)" at bounding box center [162, 108] width 48 height 22
select select "3"
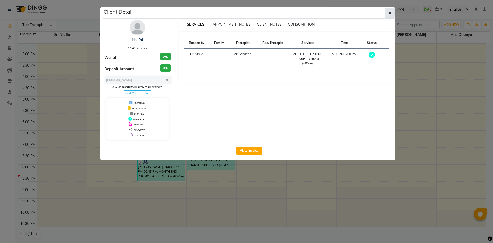
click at [391, 13] on icon "button" at bounding box center [390, 13] width 3 height 4
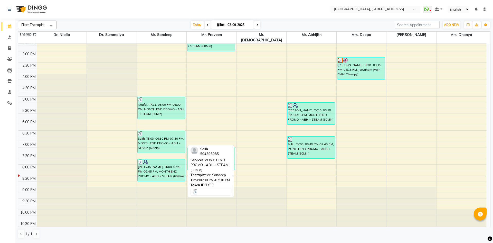
click at [170, 137] on div "Salih, TK03, 06:30 PM-07:30 PM, MONTH END PROMO - ABH + STEAM (60Min)" at bounding box center [162, 142] width 48 height 22
select select "3"
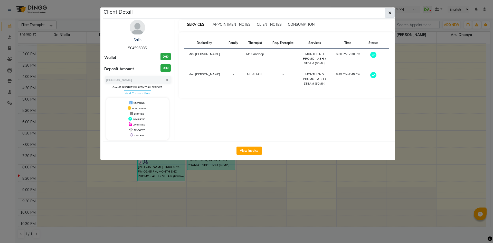
click at [390, 15] on button "button" at bounding box center [390, 13] width 10 height 10
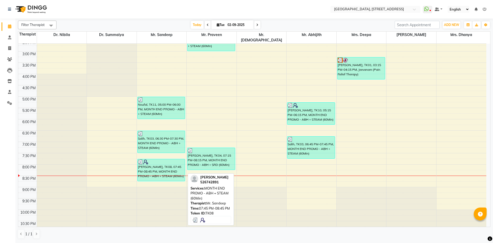
click at [177, 160] on div "[PERSON_NAME], TK08, 07:45 PM-08:45 PM, MONTH END PROMO - ABH + STEAM (60Min)" at bounding box center [162, 170] width 48 height 22
select select "3"
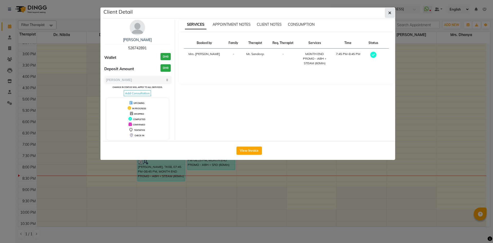
click at [388, 14] on button "button" at bounding box center [390, 13] width 10 height 10
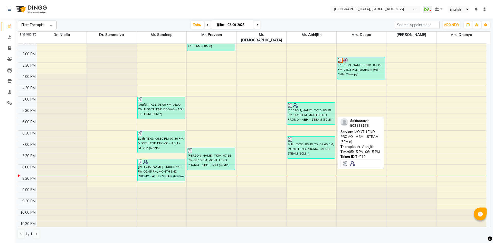
click at [319, 111] on div "[PERSON_NAME], TK10, 05:15 PM-06:15 PM, MONTH END PROMO - ABH + STEAM (60Min)" at bounding box center [312, 114] width 48 height 22
select select "3"
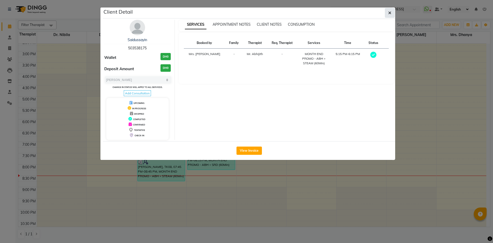
click at [386, 16] on button "button" at bounding box center [390, 13] width 10 height 10
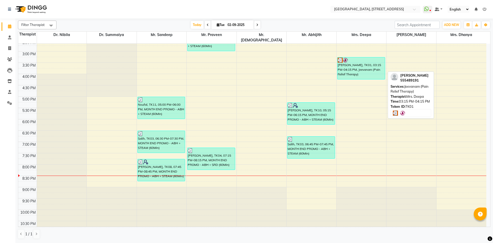
click at [353, 64] on div "[PERSON_NAME], TK01, 03:15 PM-04:15 PM, Jeevanam (Pain Relief Therapy)" at bounding box center [362, 68] width 48 height 22
select select "3"
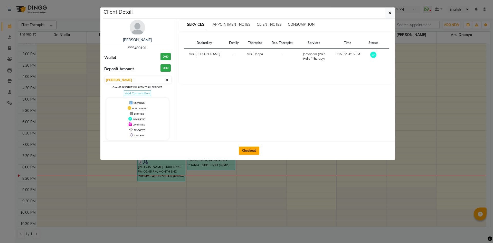
click at [247, 150] on button "Checkout" at bounding box center [249, 150] width 21 height 8
select select "4538"
select select "service"
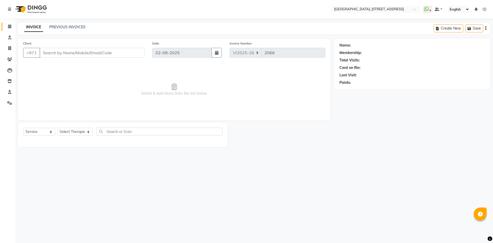
type input "555489191"
select select "27242"
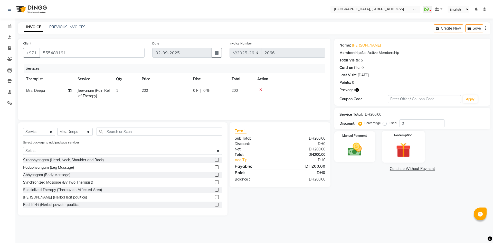
click at [408, 141] on img at bounding box center [404, 150] width 24 height 18
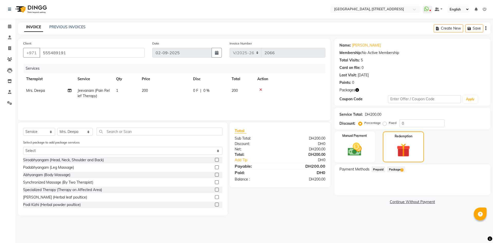
click at [392, 170] on span "Package 2" at bounding box center [396, 169] width 18 height 6
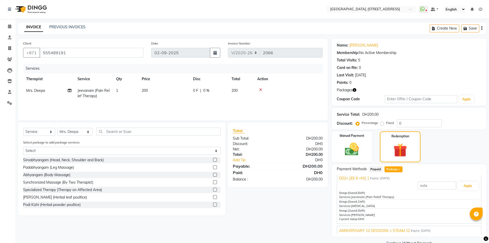
scroll to position [5, 0]
click at [467, 186] on button "Apply" at bounding box center [468, 184] width 21 height 9
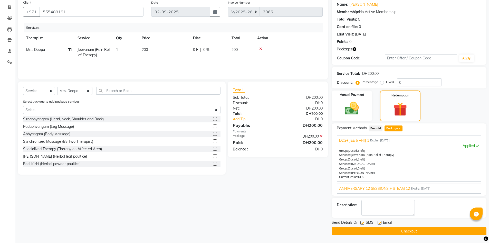
click at [397, 232] on button "Checkout" at bounding box center [409, 231] width 155 height 8
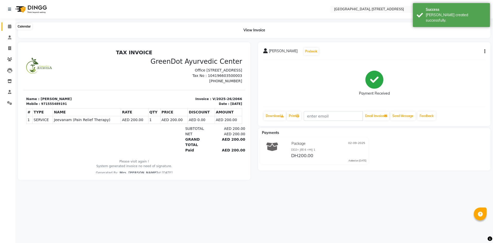
click at [11, 27] on icon at bounding box center [9, 26] width 3 height 4
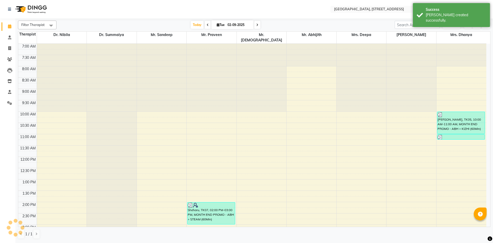
scroll to position [173, 0]
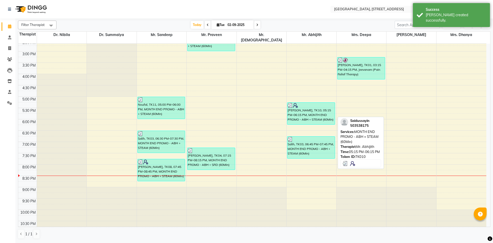
click at [325, 108] on div "[PERSON_NAME], TK10, 05:15 PM-06:15 PM, MONTH END PROMO - ABH + STEAM (60Min)" at bounding box center [312, 114] width 48 height 22
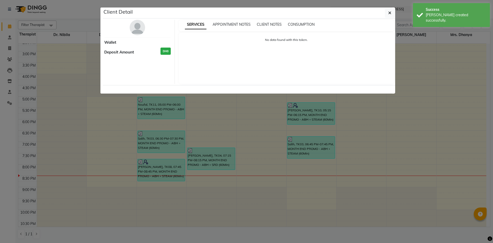
select select "3"
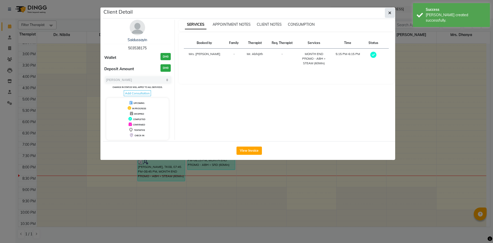
click at [387, 14] on button "button" at bounding box center [390, 13] width 10 height 10
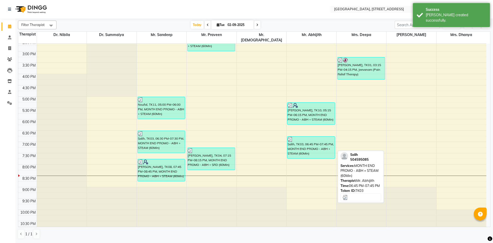
click at [316, 145] on div "Salih, TK03, 06:45 PM-07:45 PM, MONTH END PROMO - ABH + STEAM (60Min)" at bounding box center [312, 147] width 48 height 22
select select "3"
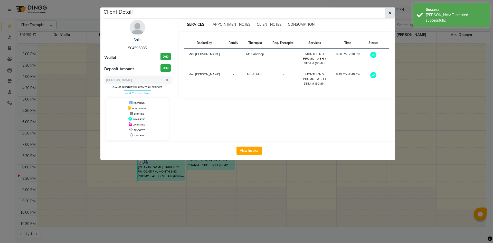
click at [391, 14] on icon "button" at bounding box center [390, 13] width 3 height 4
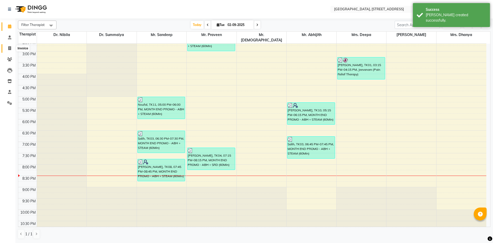
click at [10, 49] on icon at bounding box center [9, 48] width 3 height 4
select select "service"
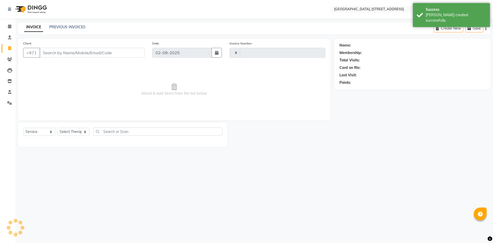
type input "2067"
select select "4538"
click at [77, 25] on link "PREVIOUS INVOICES" at bounding box center [67, 27] width 36 height 5
